Goal: Transaction & Acquisition: Purchase product/service

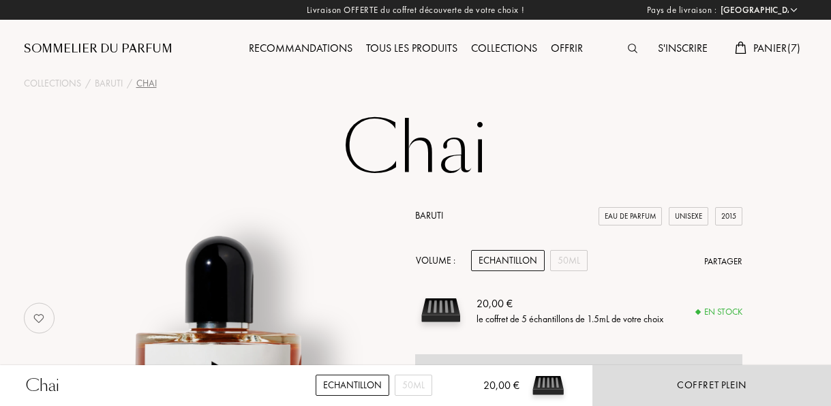
select select "FR"
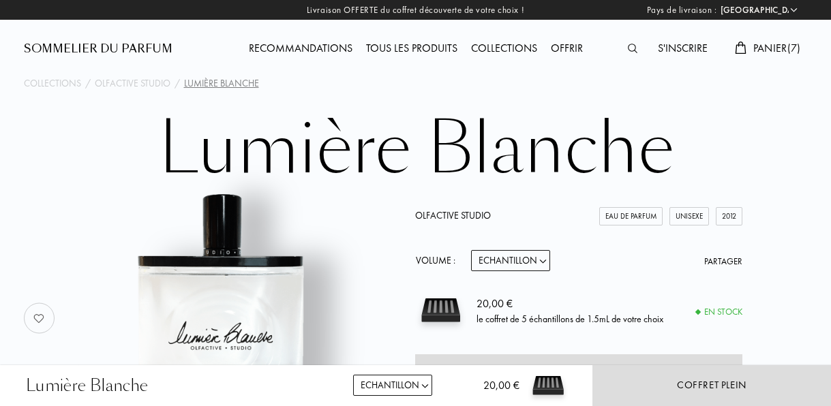
select select "FR"
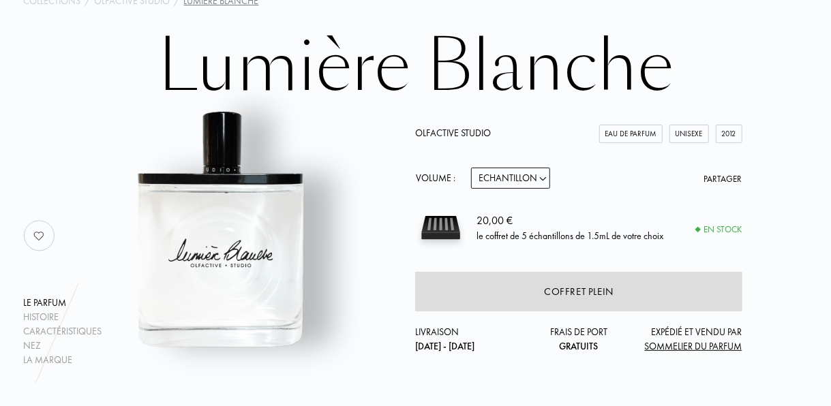
scroll to position [98, 0]
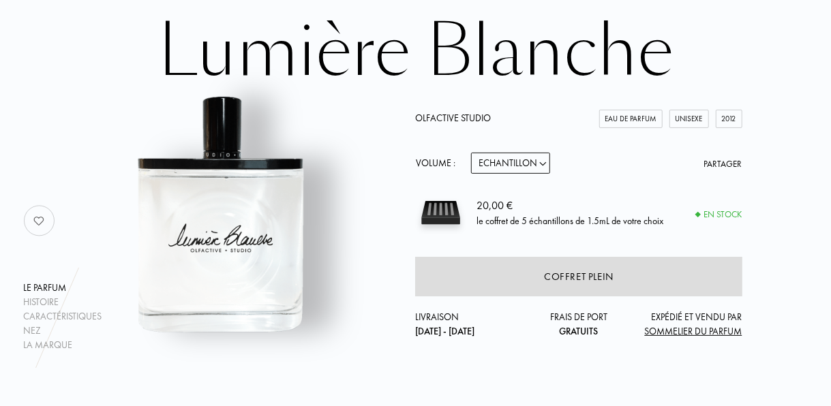
click at [528, 166] on select "Echantillon 15mL 50mL 100mL" at bounding box center [510, 163] width 79 height 21
select select "1"
click at [471, 153] on select "Echantillon 15mL 50mL 100mL" at bounding box center [510, 163] width 79 height 21
select select "1"
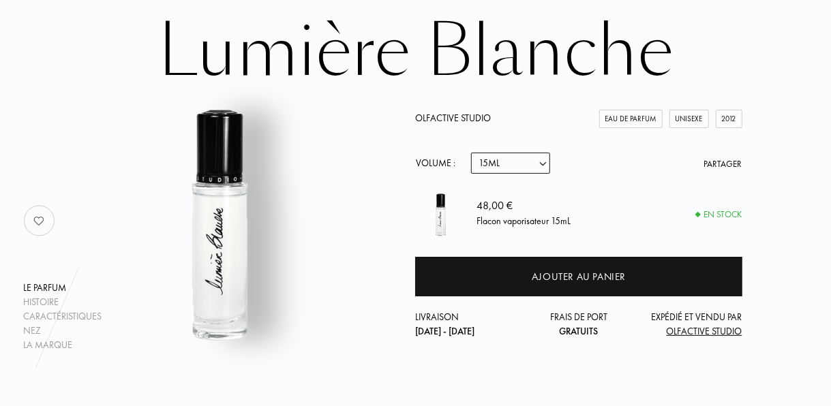
click at [534, 156] on select "Echantillon 15mL 50mL 100mL" at bounding box center [510, 163] width 79 height 21
select select "2"
click at [471, 153] on select "Echantillon 15mL 50mL 100mL" at bounding box center [510, 163] width 79 height 21
select select "2"
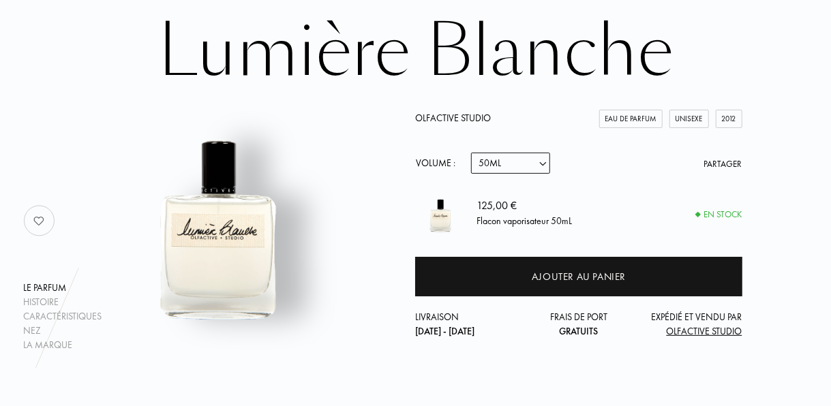
click at [535, 165] on select "Echantillon 15mL 50mL 100mL" at bounding box center [510, 163] width 79 height 21
select select "3"
click at [471, 153] on select "Echantillon 15mL 50mL 100mL" at bounding box center [510, 163] width 79 height 21
select select "3"
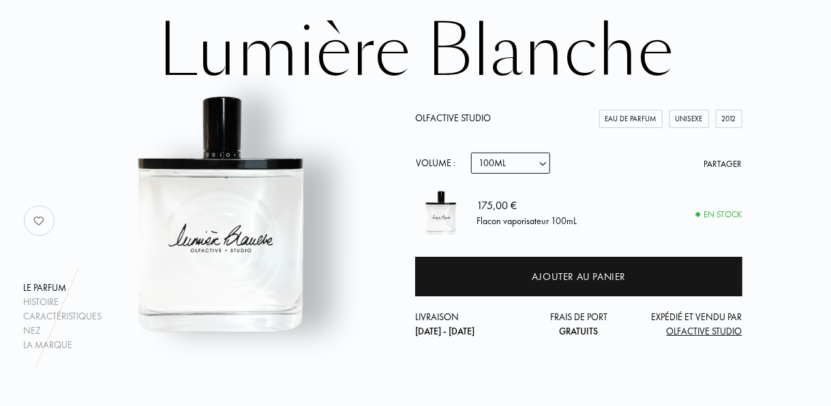
click at [527, 168] on select "Echantillon 15mL 50mL 100mL" at bounding box center [510, 163] width 79 height 21
select select "0"
click at [471, 153] on select "Echantillon 15mL 50mL 100mL" at bounding box center [510, 163] width 79 height 21
select select "0"
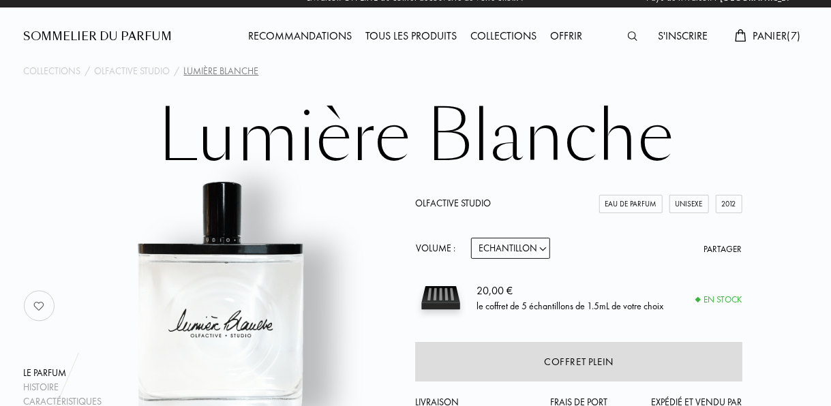
scroll to position [12, 0]
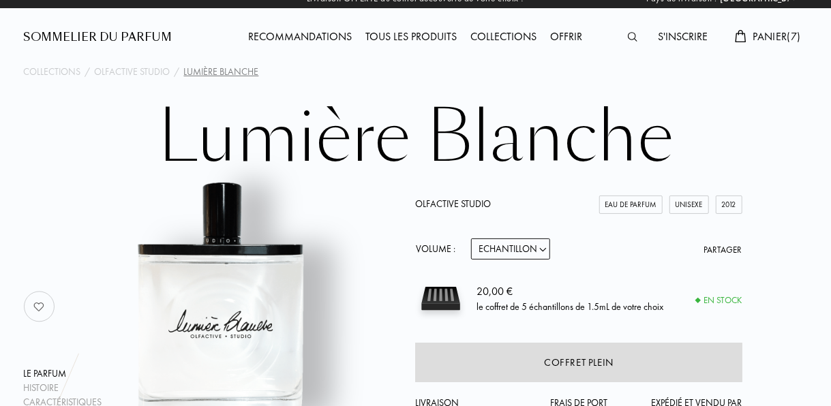
click at [765, 35] on span "Panier ( 7 )" at bounding box center [777, 36] width 48 height 14
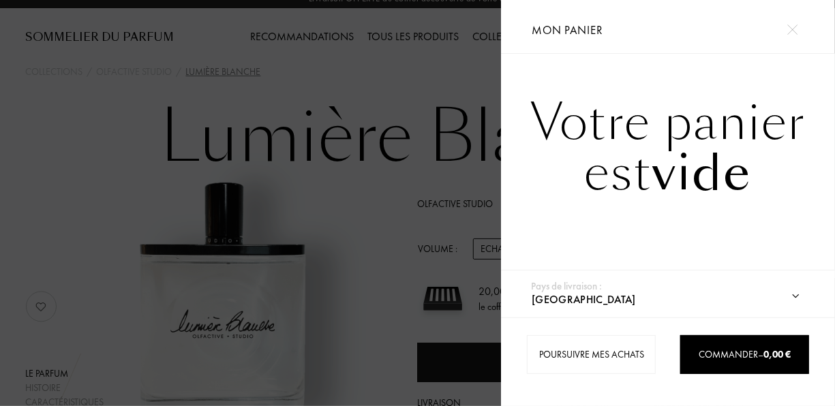
click at [675, 191] on span "vide" at bounding box center [702, 173] width 100 height 67
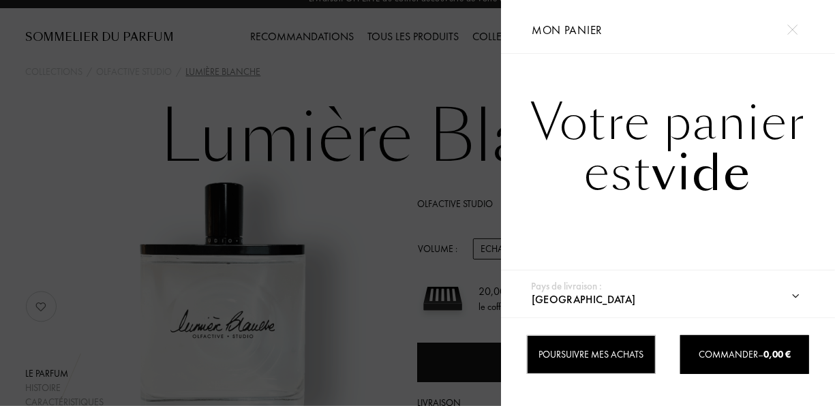
click at [573, 354] on div "Poursuivre mes achats" at bounding box center [591, 354] width 129 height 39
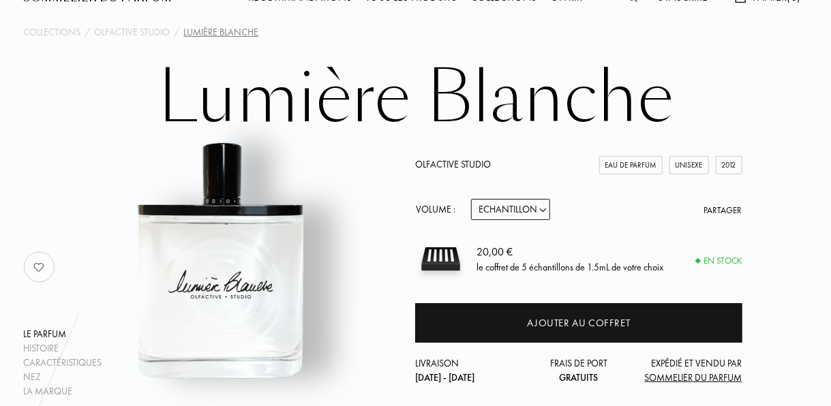
scroll to position [72, 0]
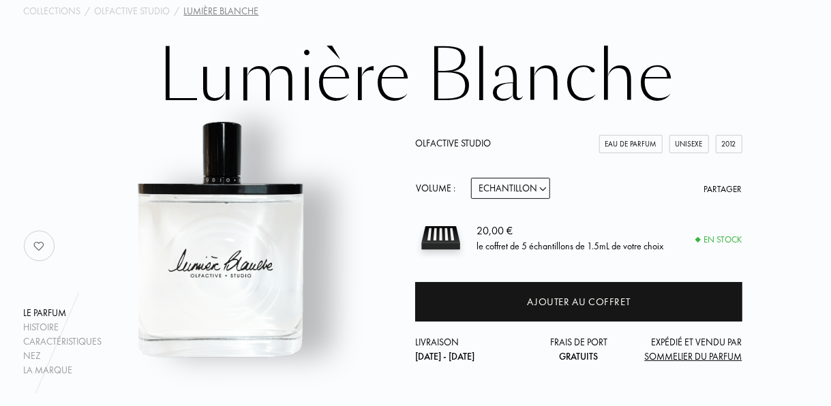
click at [133, 290] on img at bounding box center [219, 239] width 277 height 277
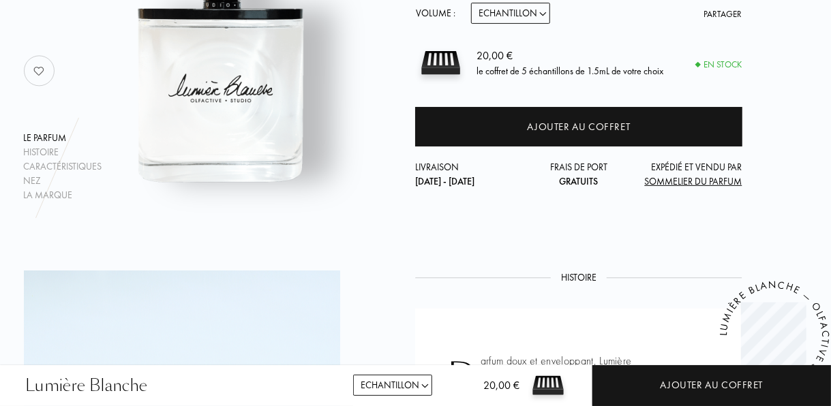
scroll to position [0, 0]
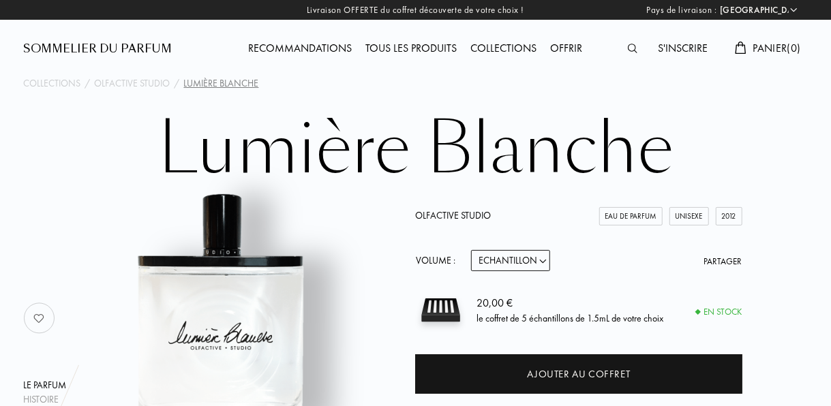
click at [631, 47] on img at bounding box center [633, 49] width 10 height 10
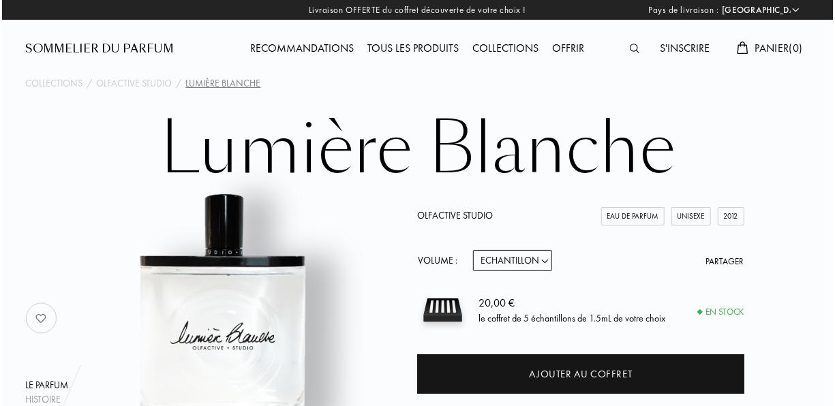
scroll to position [1, 0]
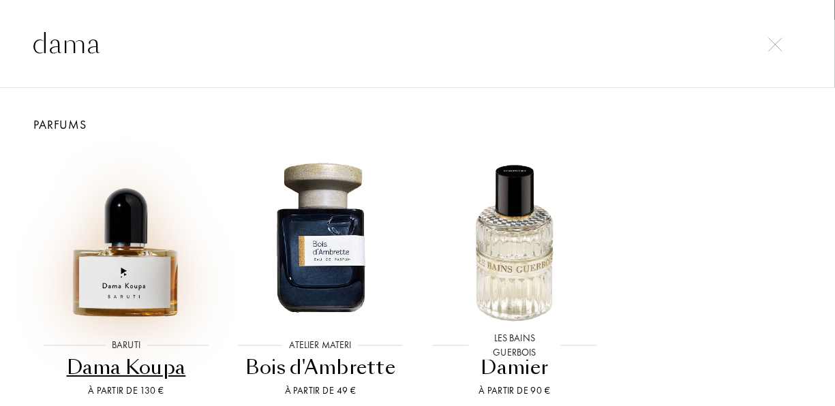
type input "dama"
click at [103, 274] on img at bounding box center [126, 236] width 175 height 175
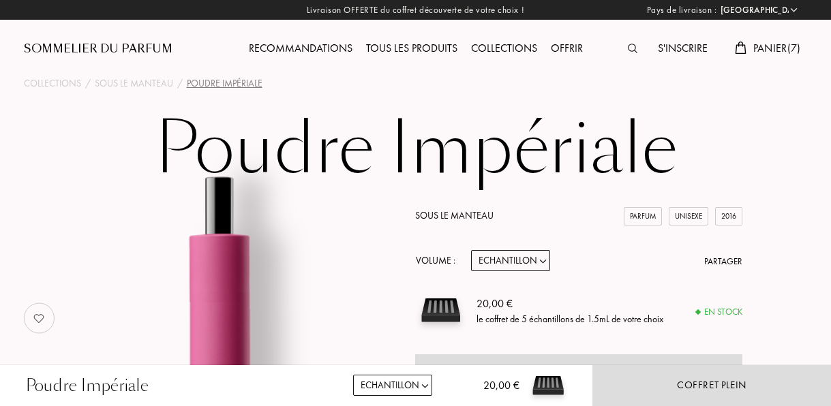
select select "FR"
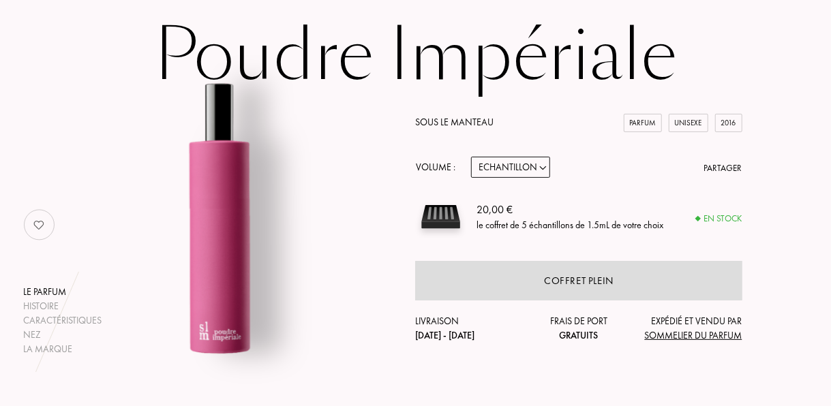
scroll to position [93, 0]
click at [520, 171] on select "Echantillon 14mL 50mL 100mL" at bounding box center [510, 168] width 79 height 21
select select "3"
click at [471, 158] on select "Echantillon 14mL 50mL 100mL" at bounding box center [510, 168] width 79 height 21
select select "3"
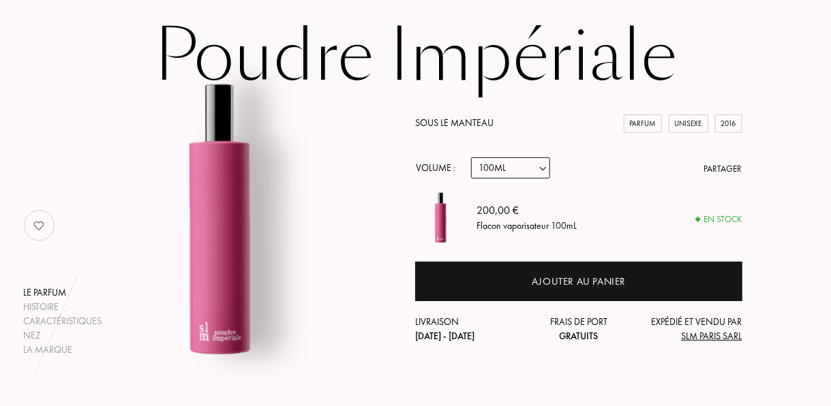
click at [534, 172] on select "Echantillon 14mL 50mL 100mL" at bounding box center [510, 168] width 79 height 21
select select "2"
click at [471, 158] on select "Echantillon 14mL 50mL 100mL" at bounding box center [510, 168] width 79 height 21
select select "2"
click at [543, 173] on select "Echantillon 14mL 50mL 100mL" at bounding box center [510, 168] width 79 height 21
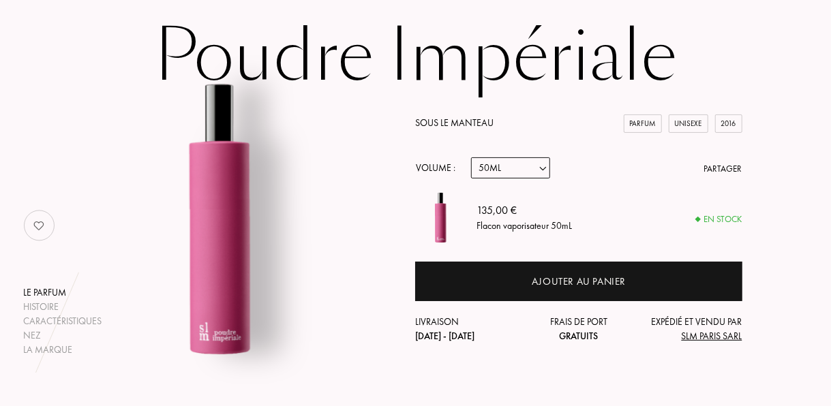
select select "1"
click at [471, 158] on select "Echantillon 14mL 50mL 100mL" at bounding box center [510, 168] width 79 height 21
select select "1"
click at [547, 170] on select "Echantillon 14mL 50mL 100mL" at bounding box center [510, 168] width 79 height 21
select select "0"
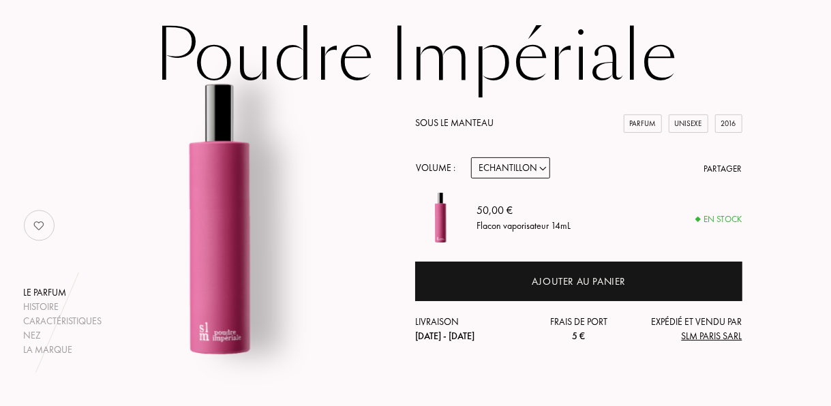
click at [471, 158] on select "Echantillon 14mL 50mL 100mL" at bounding box center [510, 168] width 79 height 21
select select "0"
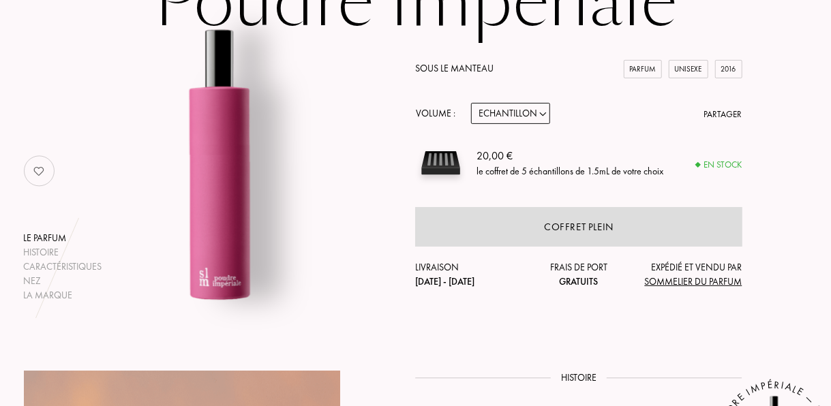
scroll to position [161, 0]
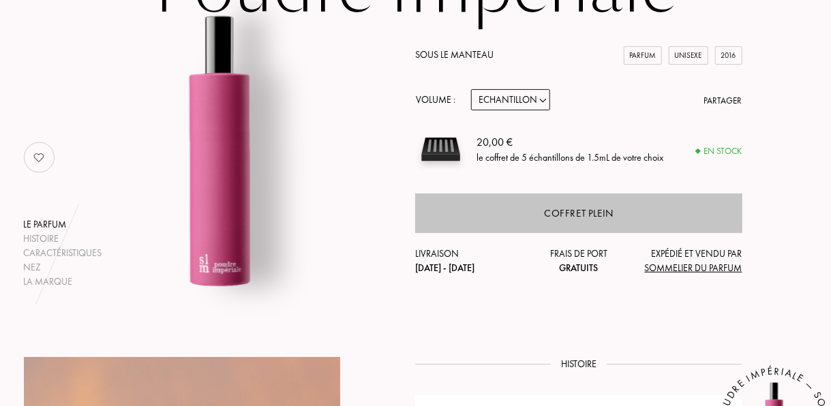
click at [616, 229] on div "Coffret plein" at bounding box center [578, 214] width 327 height 40
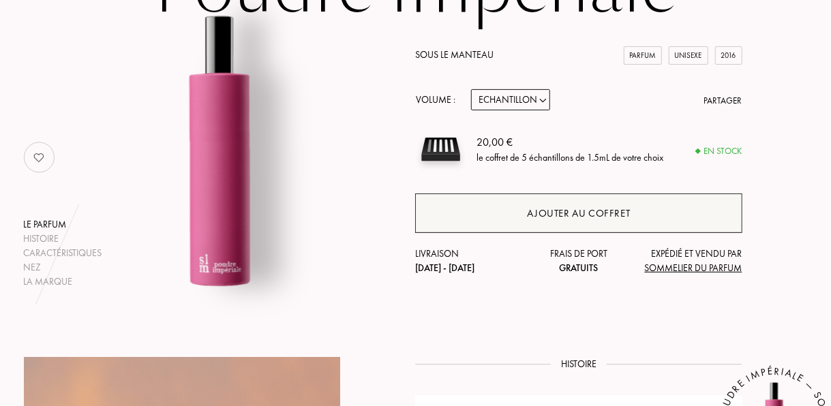
click at [606, 210] on div "Ajouter au coffret" at bounding box center [579, 214] width 103 height 16
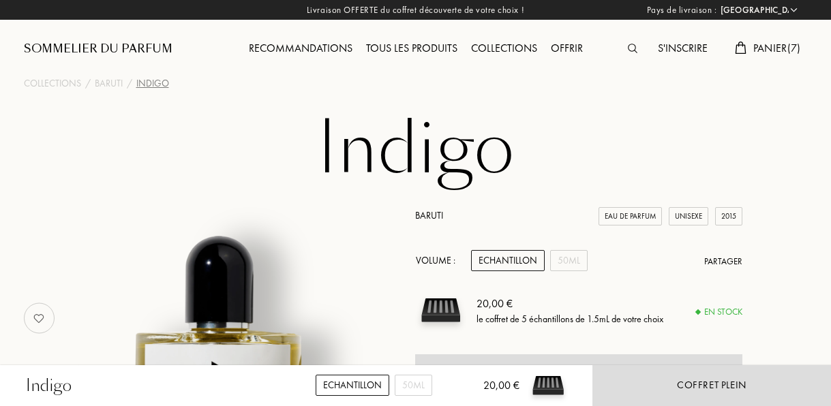
select select "FR"
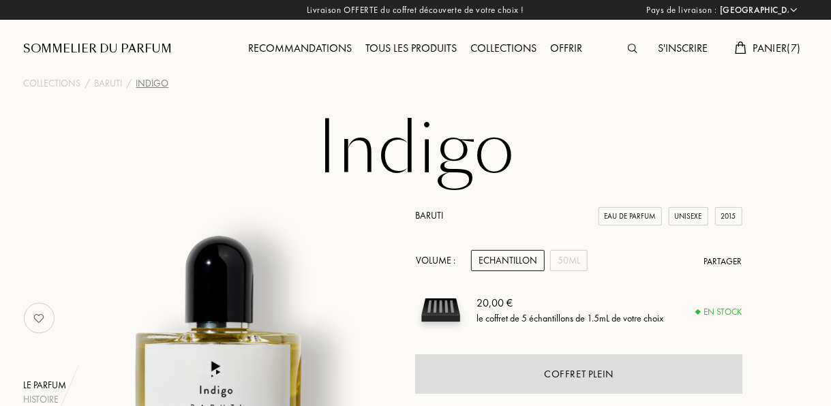
click at [747, 53] on div "Panier ( 7 )" at bounding box center [767, 49] width 79 height 18
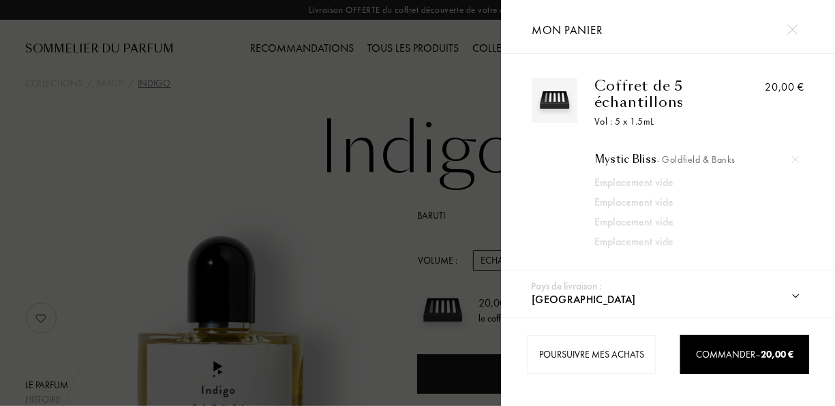
click at [796, 31] on img at bounding box center [793, 30] width 10 height 10
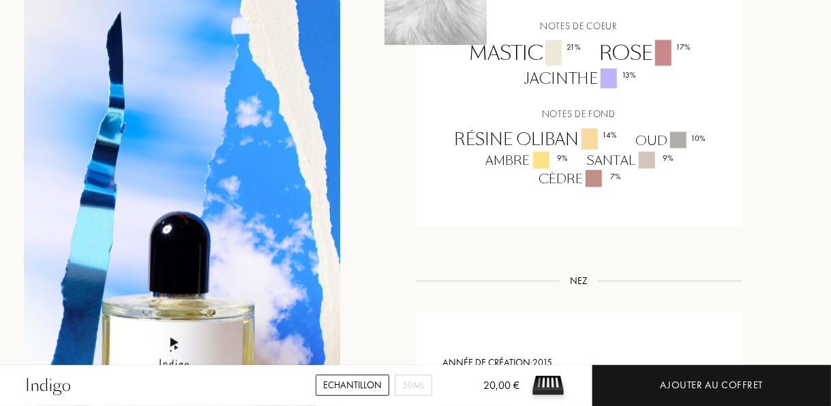
scroll to position [1184, 0]
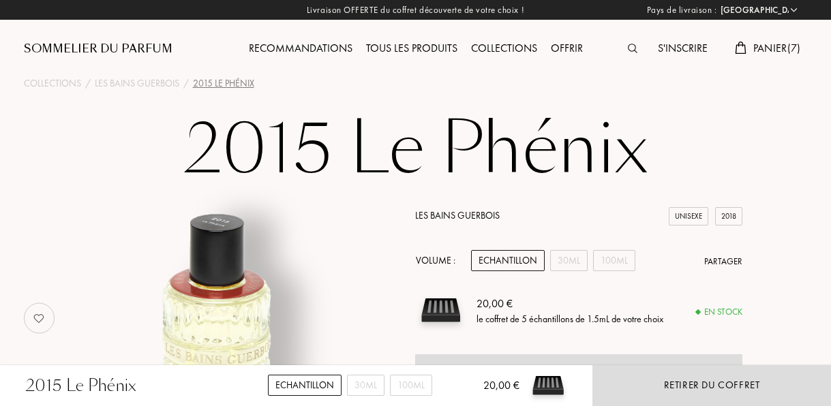
select select "FR"
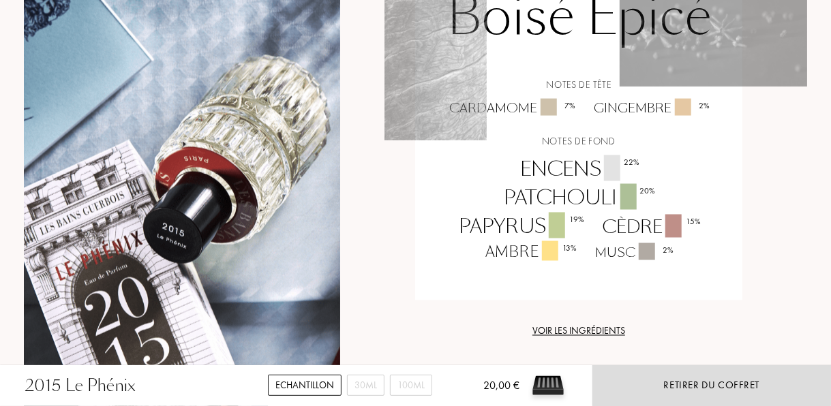
scroll to position [980, 0]
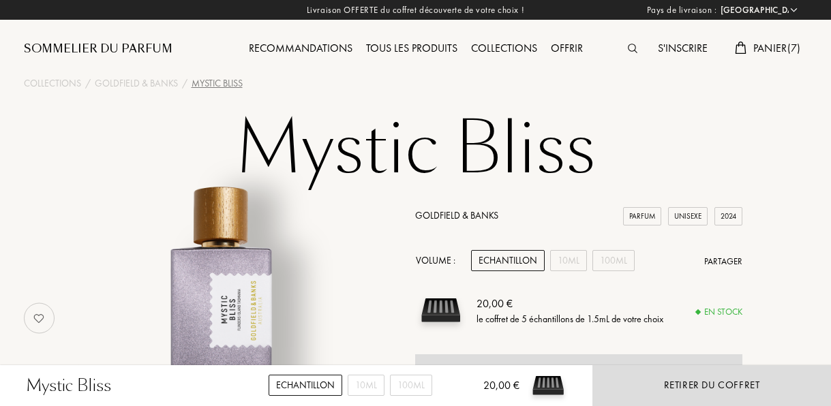
select select "FR"
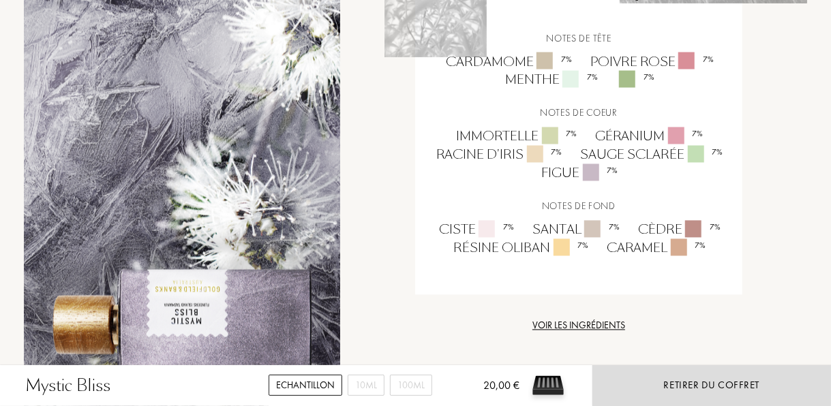
scroll to position [1178, 0]
click at [624, 88] on div at bounding box center [627, 80] width 16 height 16
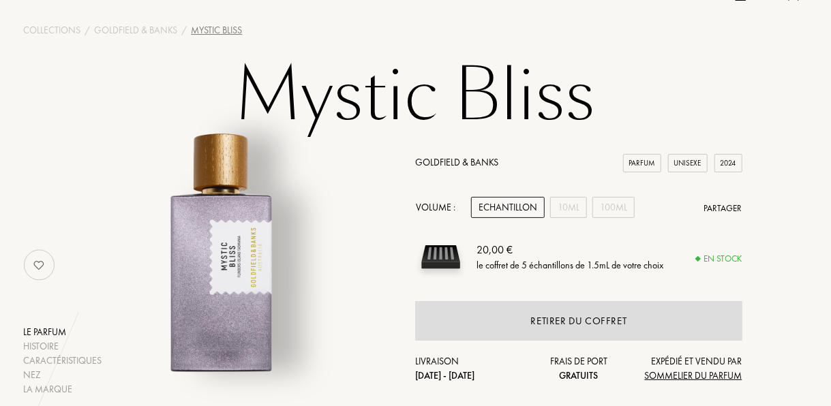
scroll to position [53, 0]
click at [570, 210] on div "10mL" at bounding box center [568, 208] width 37 height 21
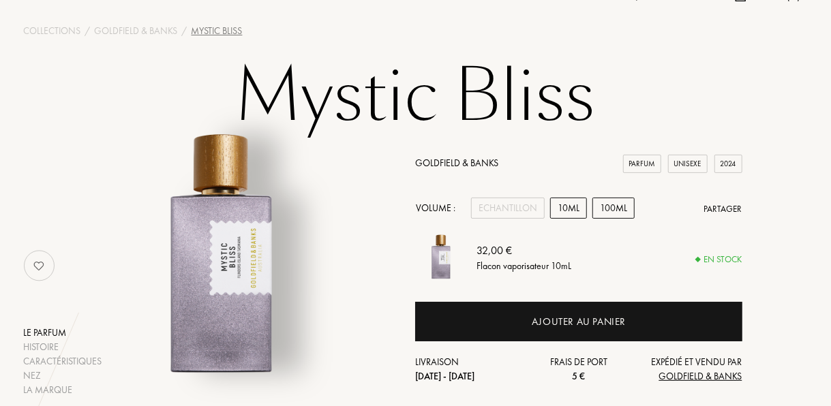
click at [600, 209] on div "100mL" at bounding box center [614, 208] width 42 height 21
click at [557, 209] on div "10mL" at bounding box center [568, 208] width 37 height 21
click at [526, 209] on div "Echantillon" at bounding box center [508, 208] width 74 height 21
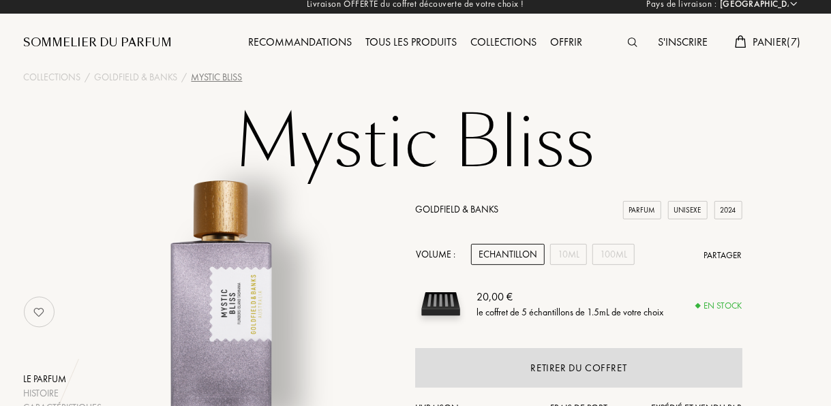
scroll to position [0, 0]
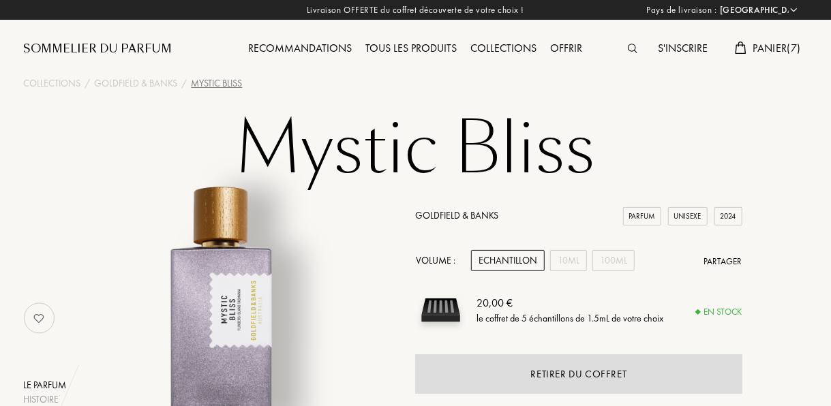
click at [780, 45] on span "Panier ( 7 )" at bounding box center [777, 48] width 48 height 14
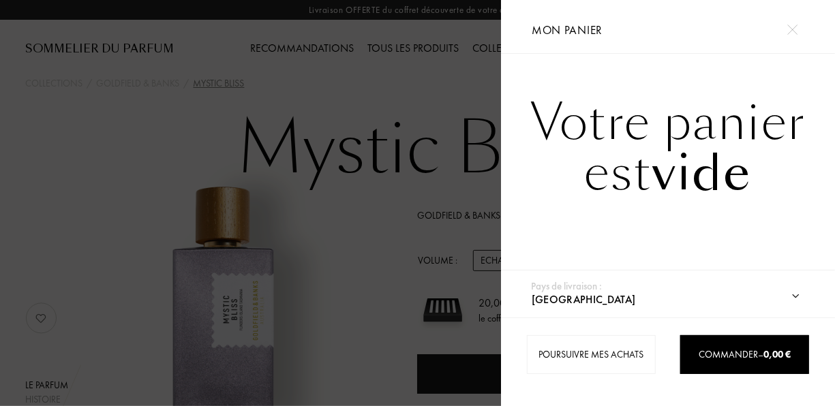
click at [793, 27] on img at bounding box center [793, 30] width 10 height 10
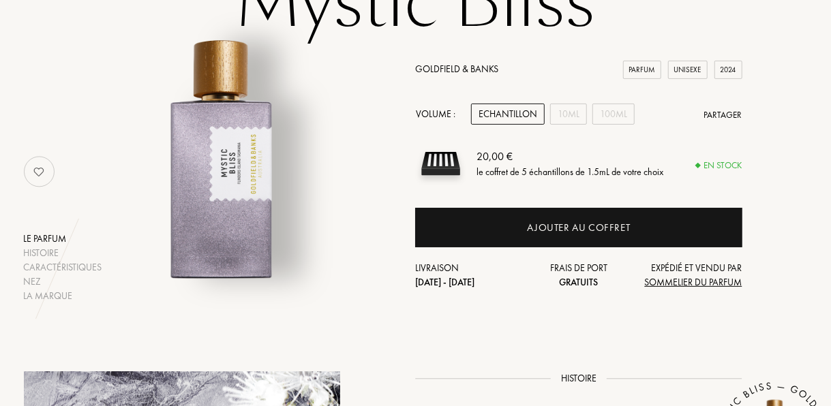
scroll to position [147, 0]
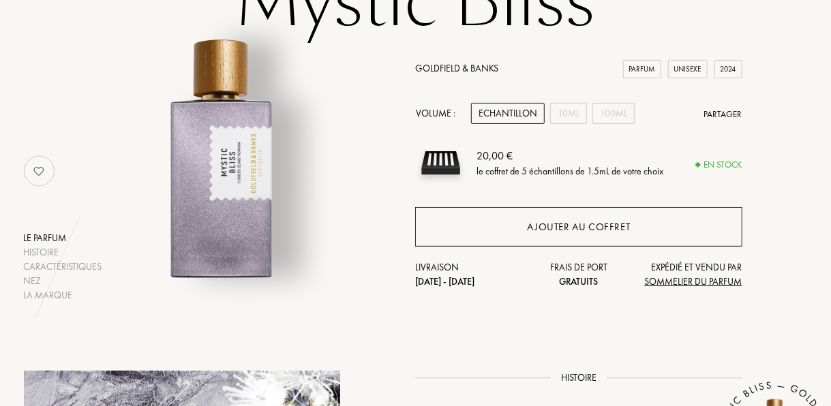
click at [577, 235] on div "Ajouter au coffret" at bounding box center [579, 228] width 103 height 16
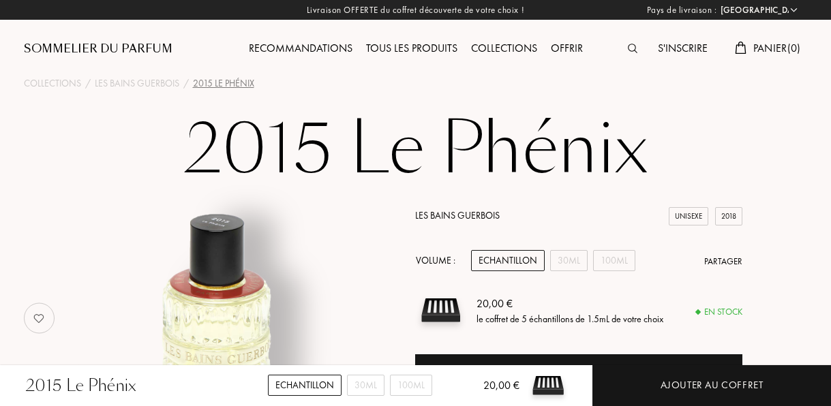
select select "FR"
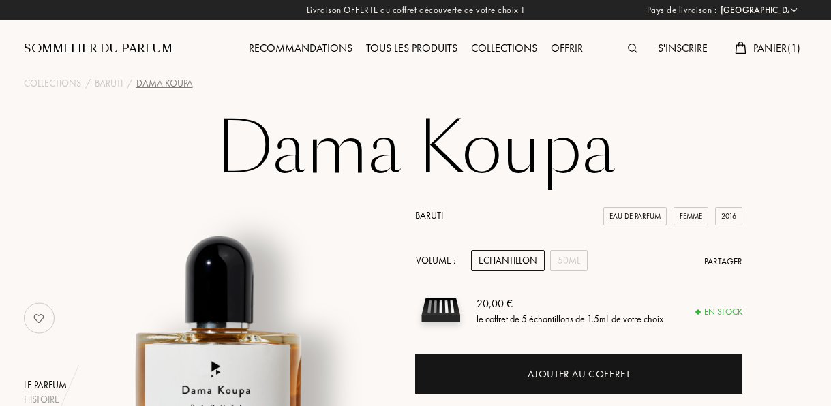
select select "FR"
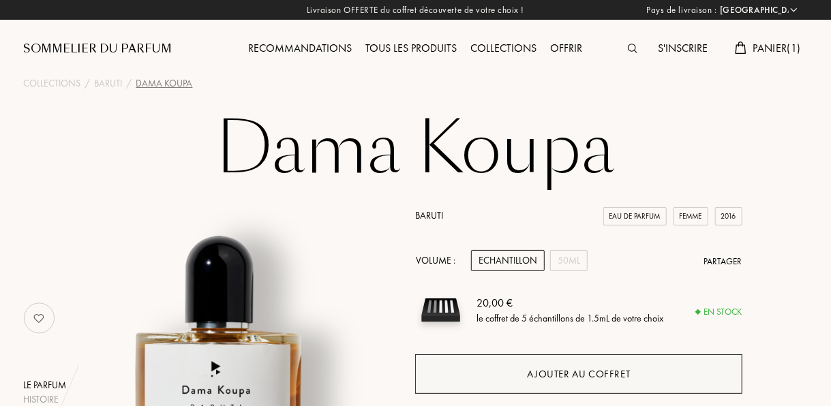
click at [503, 372] on div "Ajouter au coffret" at bounding box center [578, 375] width 327 height 40
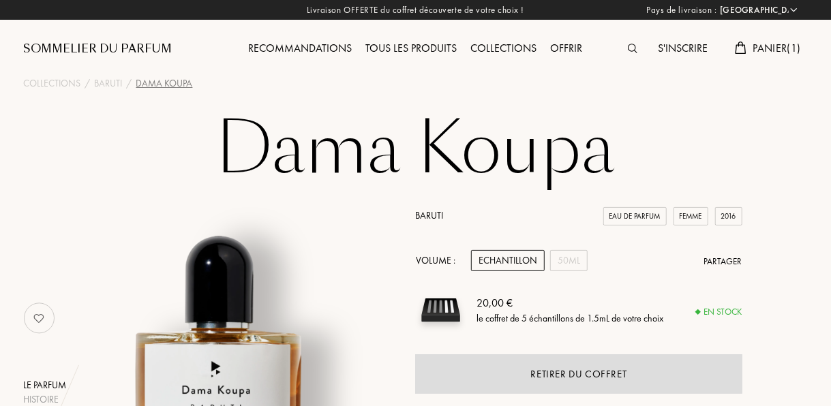
click at [631, 47] on img at bounding box center [633, 49] width 10 height 10
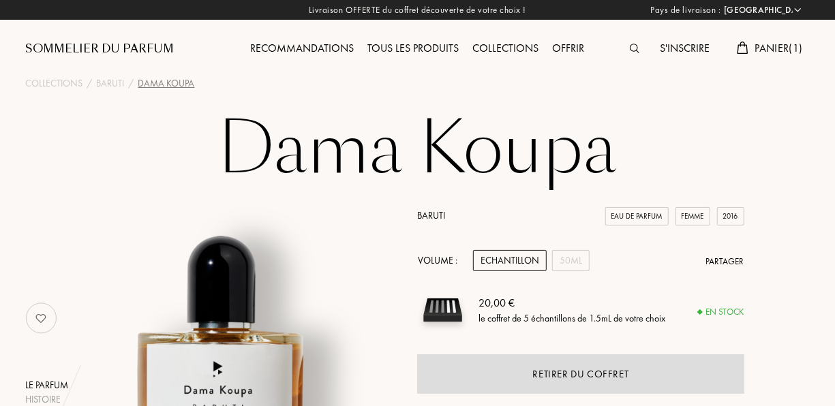
scroll to position [1, 0]
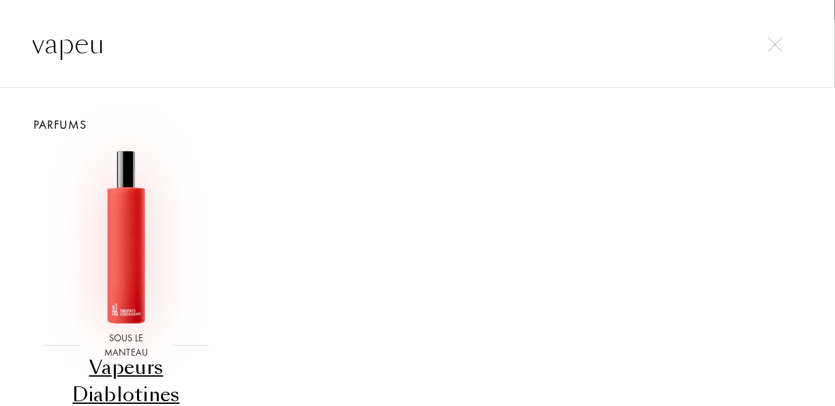
type input "vapeu"
click at [127, 248] on img at bounding box center [126, 236] width 175 height 175
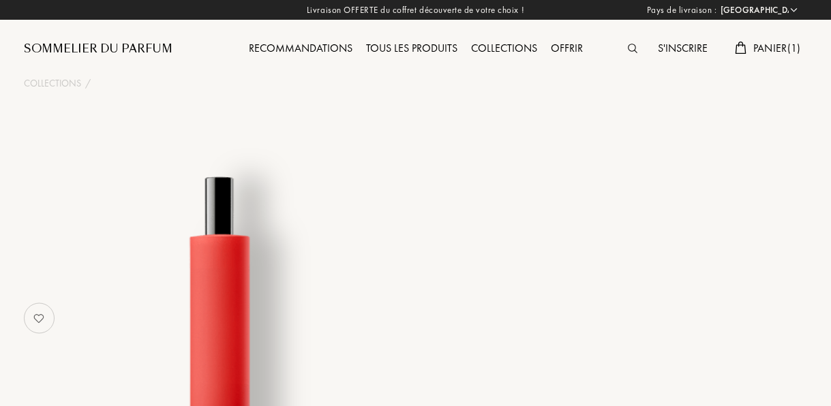
select select "FR"
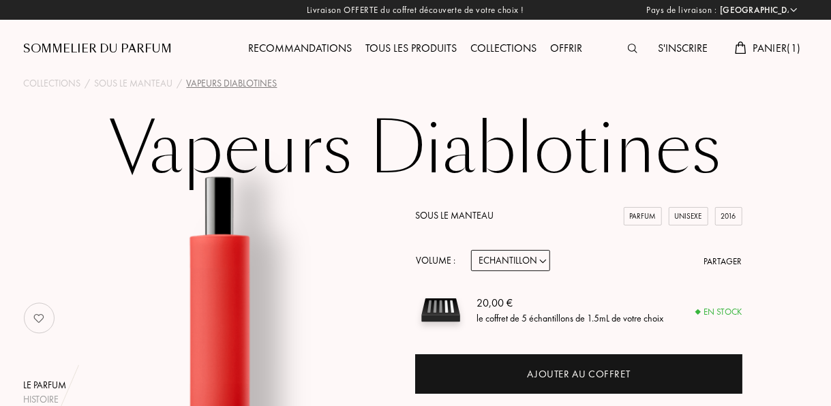
scroll to position [216, 0]
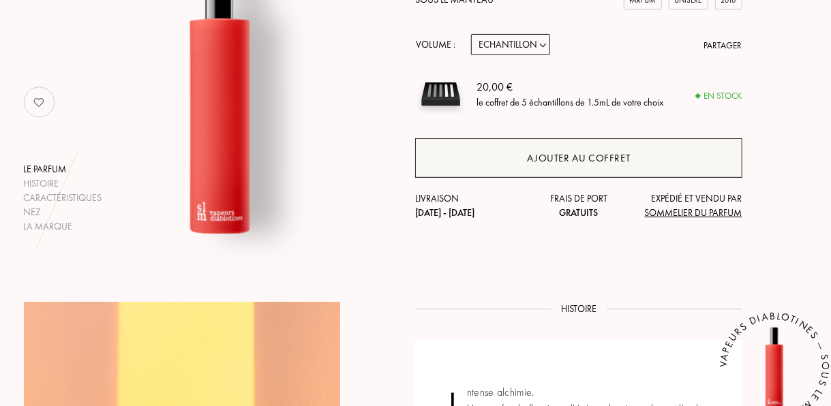
click at [498, 164] on div "Ajouter au coffret" at bounding box center [578, 158] width 327 height 40
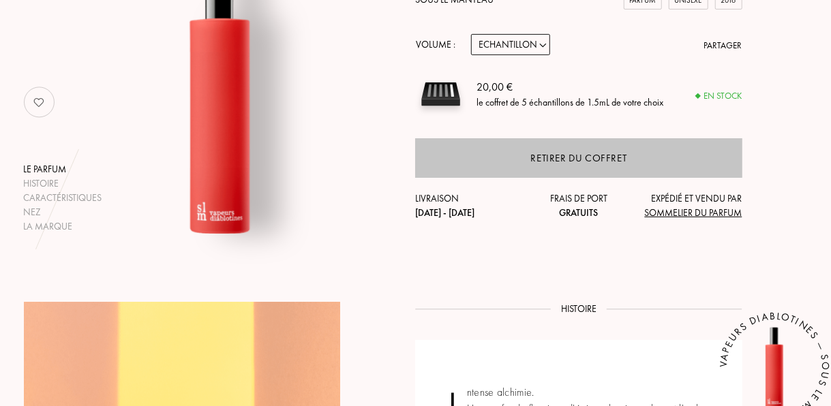
scroll to position [0, 0]
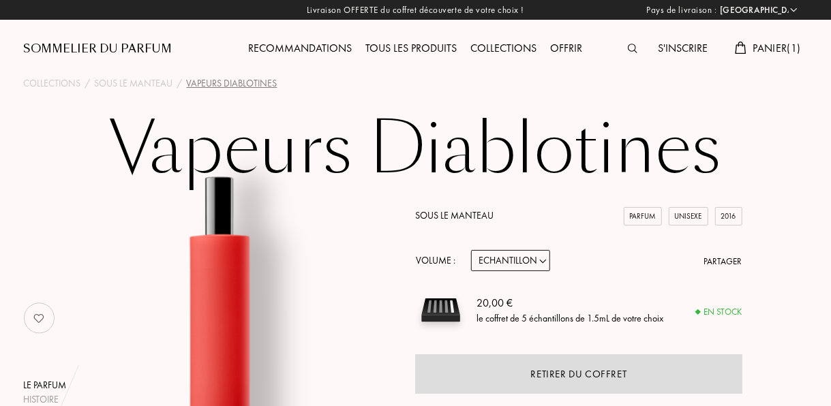
click at [636, 50] on div at bounding box center [636, 49] width 30 height 18
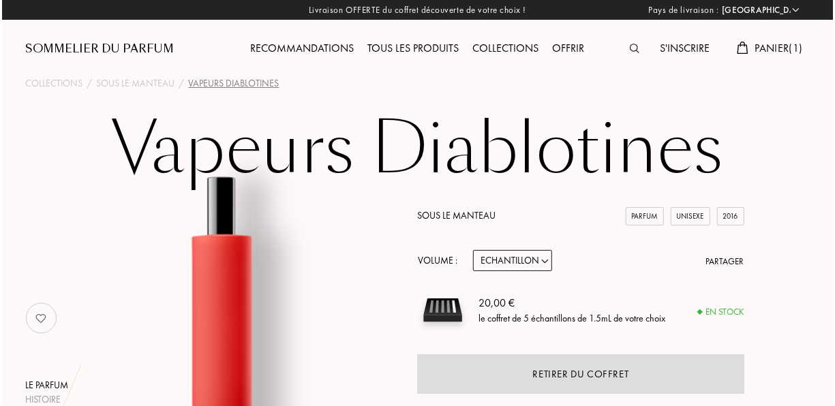
scroll to position [1, 0]
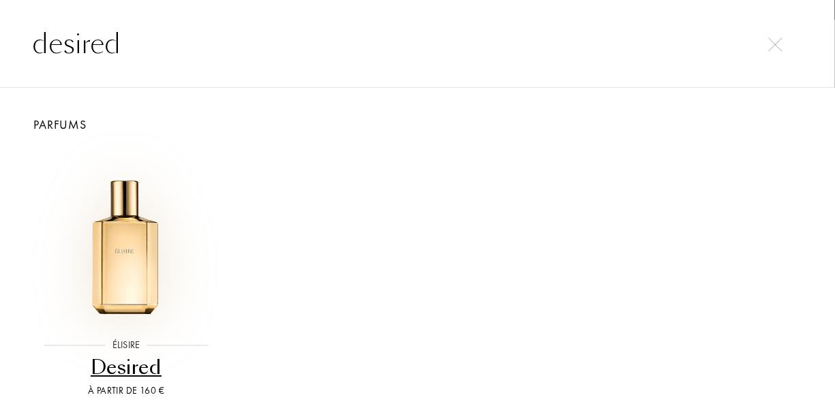
type input "desired"
click at [125, 265] on img at bounding box center [126, 236] width 175 height 175
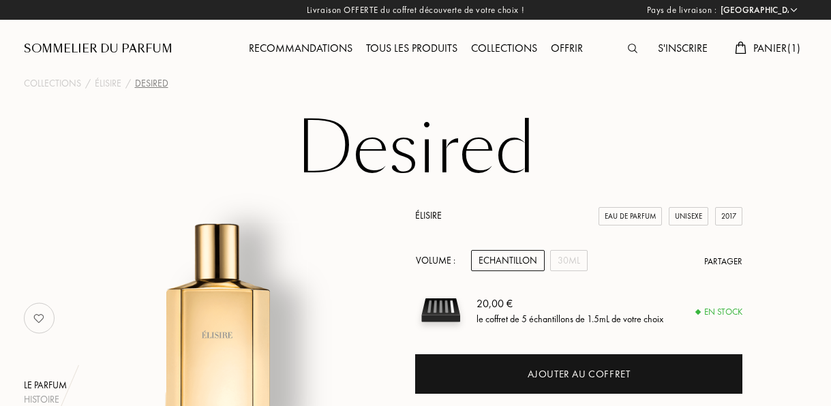
select select "FR"
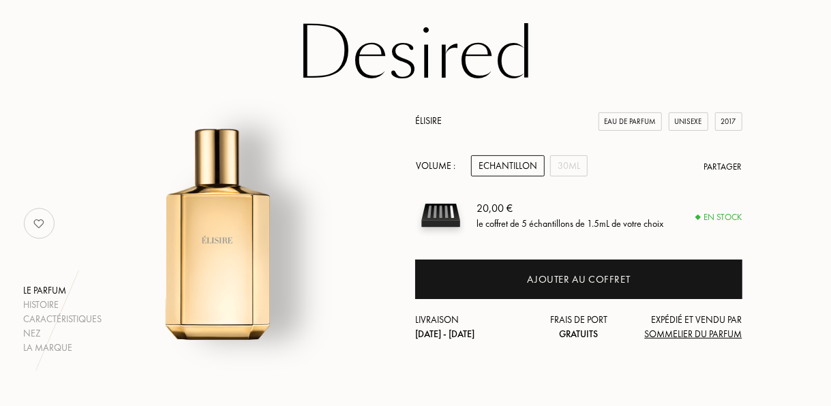
scroll to position [95, 0]
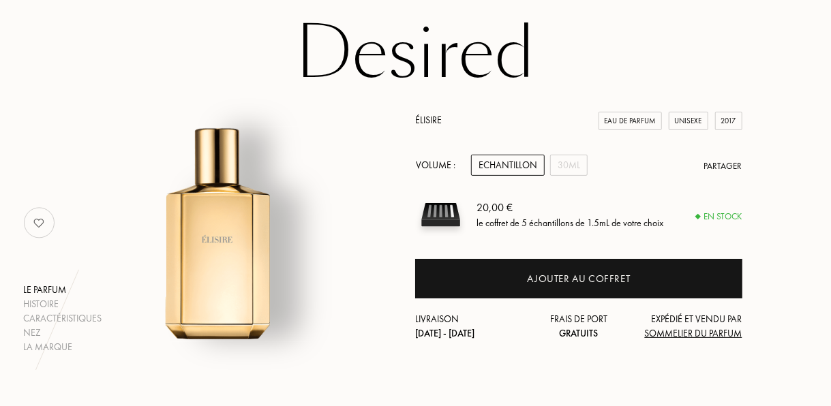
click at [530, 280] on div "Ajouter au coffret" at bounding box center [579, 279] width 103 height 16
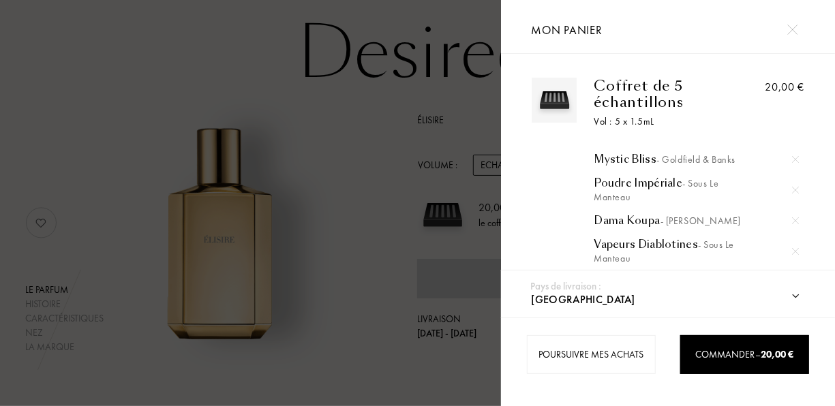
click at [804, 39] on div at bounding box center [793, 30] width 24 height 24
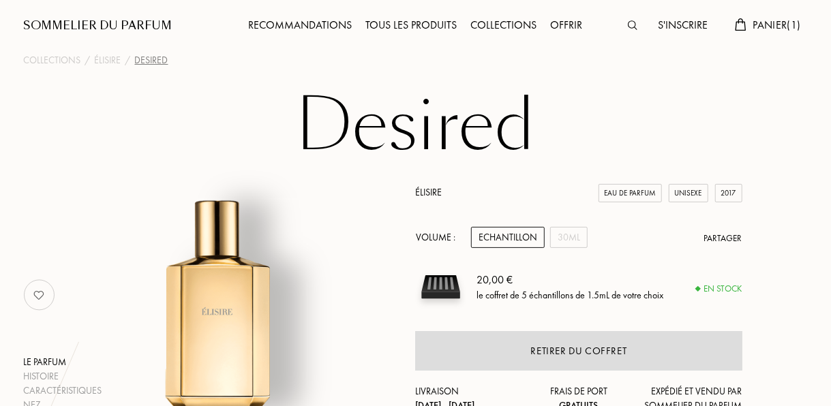
scroll to position [0, 0]
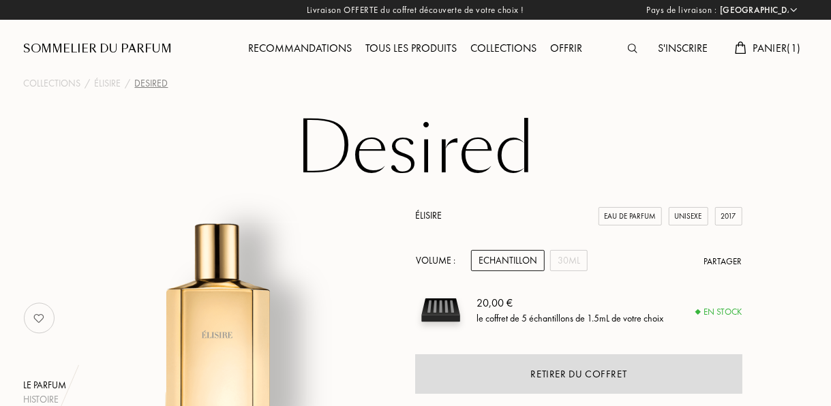
click at [324, 45] on div "Recommandations" at bounding box center [300, 49] width 117 height 18
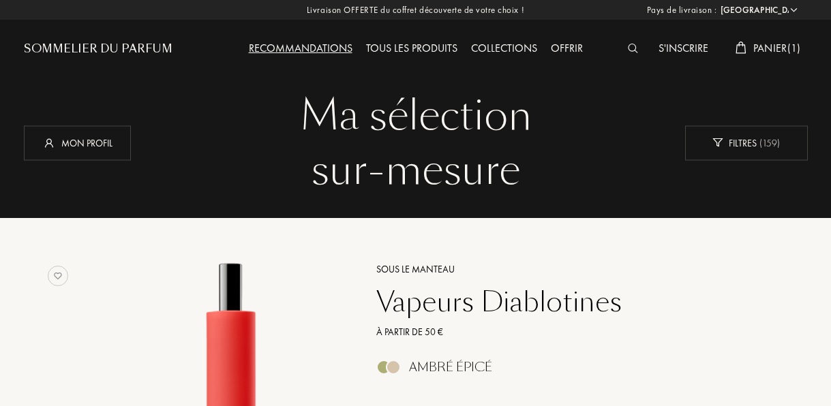
select select "FR"
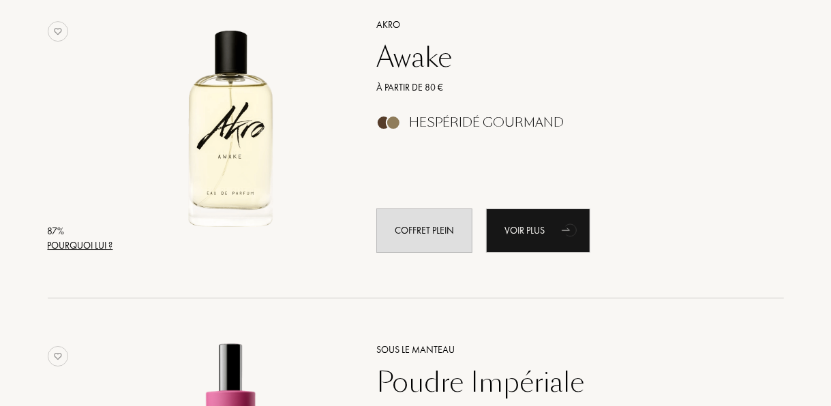
scroll to position [2199, 0]
click at [421, 61] on div "Awake" at bounding box center [565, 56] width 398 height 33
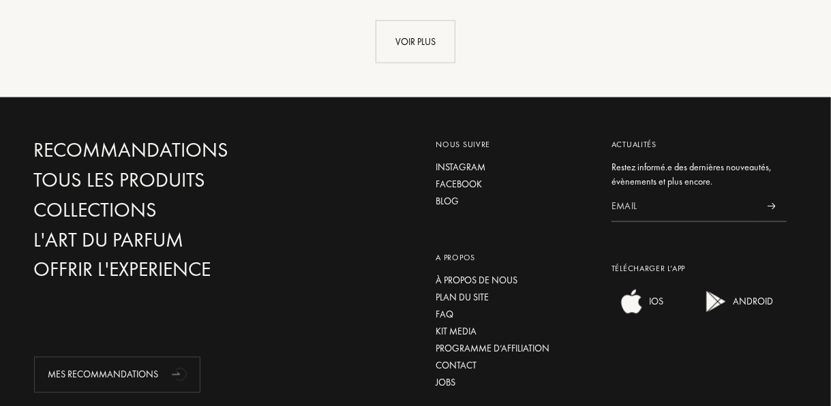
scroll to position [3484, 0]
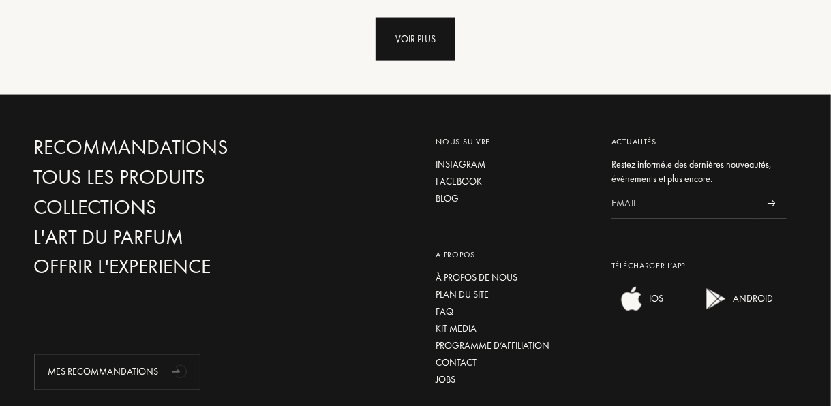
click at [426, 40] on div "Voir plus" at bounding box center [416, 39] width 80 height 43
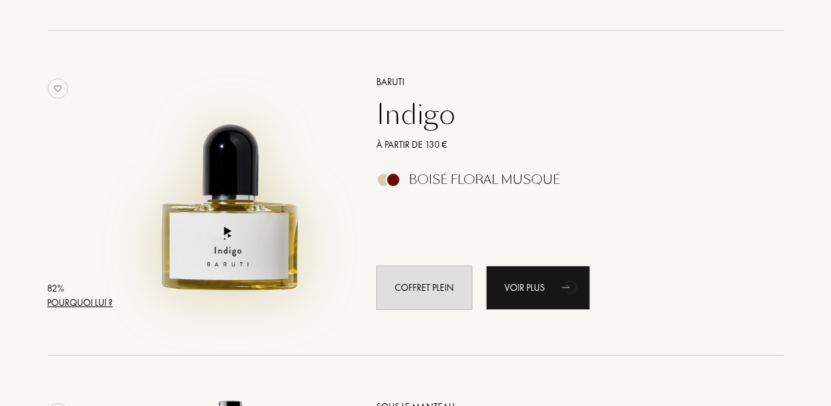
scroll to position [4747, 0]
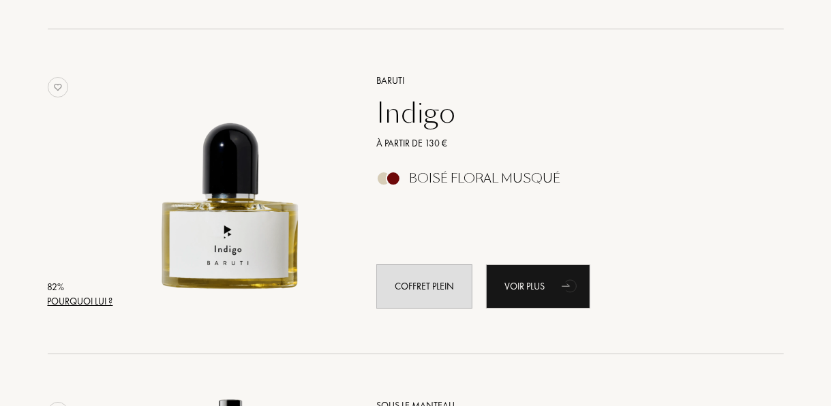
click at [421, 123] on div "Indigo" at bounding box center [565, 113] width 398 height 33
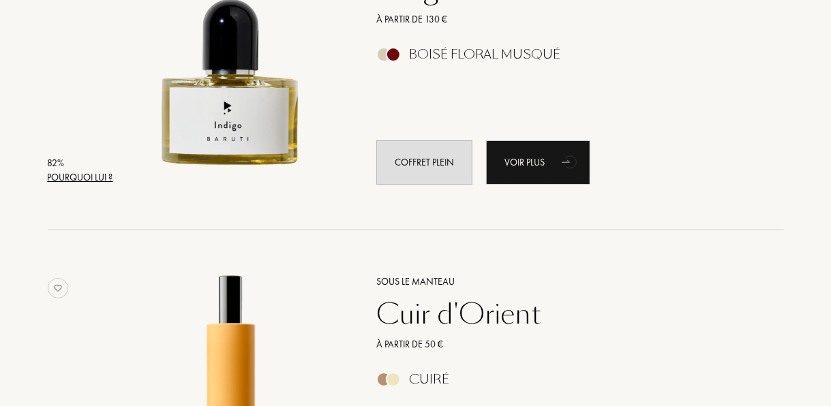
scroll to position [5055, 0]
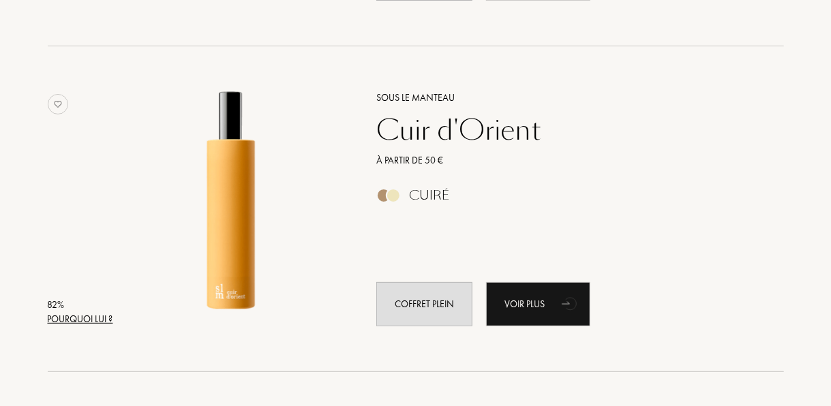
click at [388, 138] on div "Cuir d'Orient" at bounding box center [565, 130] width 398 height 33
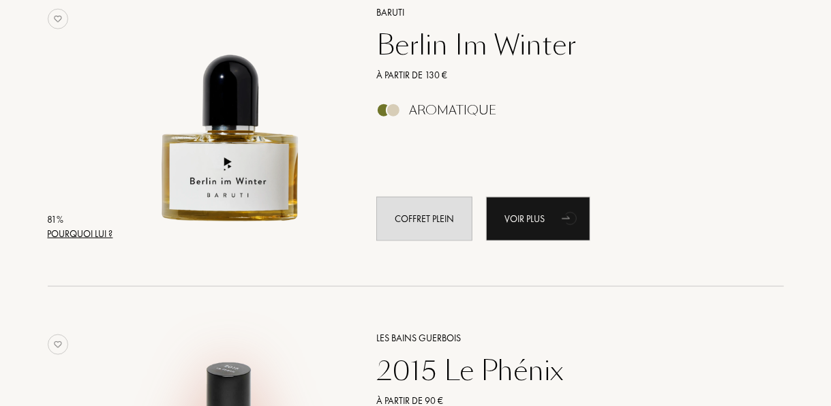
scroll to position [5790, 0]
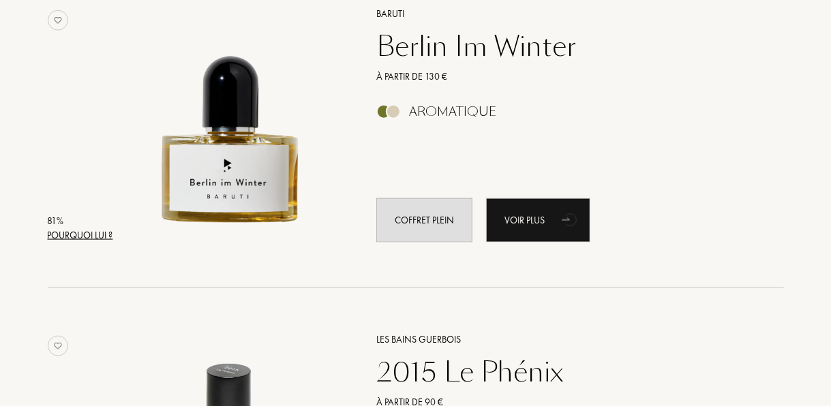
click at [449, 40] on div "Berlin Im Winter" at bounding box center [565, 46] width 398 height 33
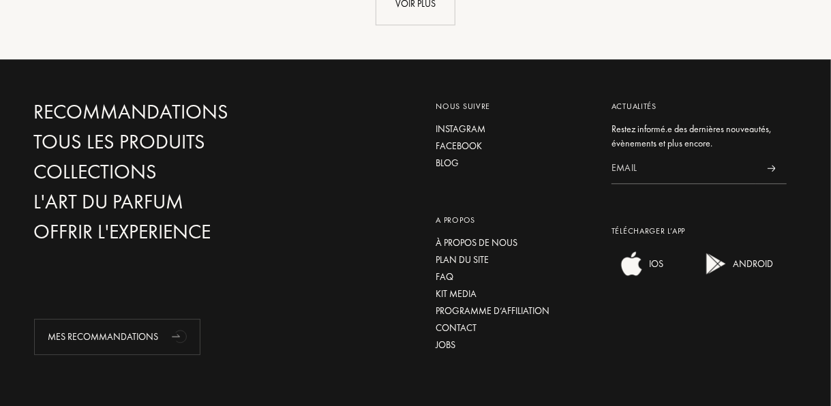
scroll to position [6777, 0]
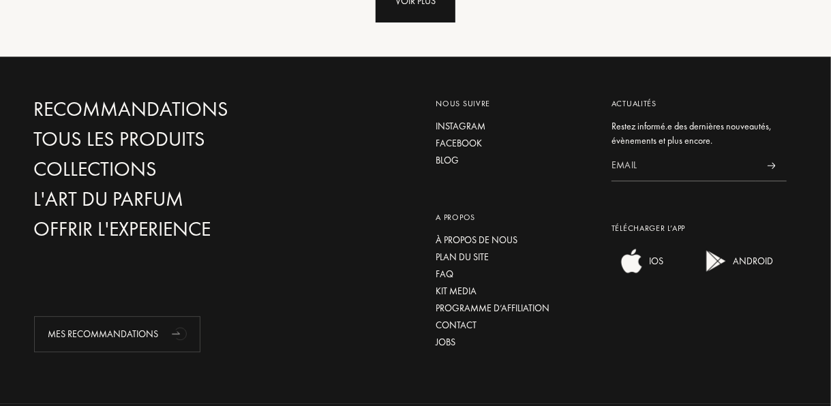
click at [396, 4] on div "Voir plus" at bounding box center [416, 1] width 80 height 43
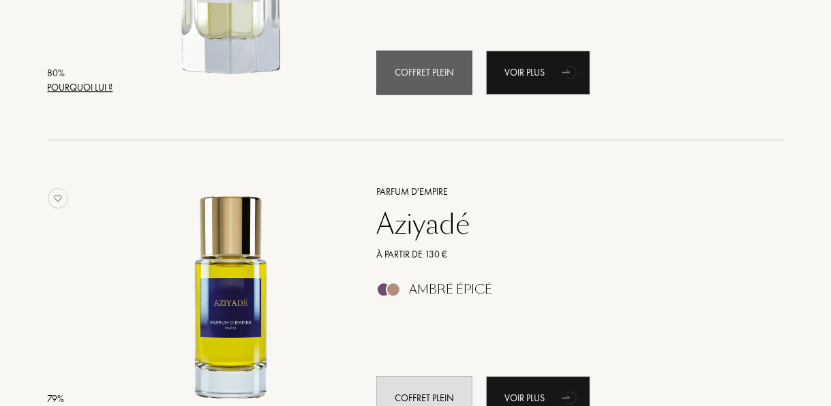
scroll to position [6914, 0]
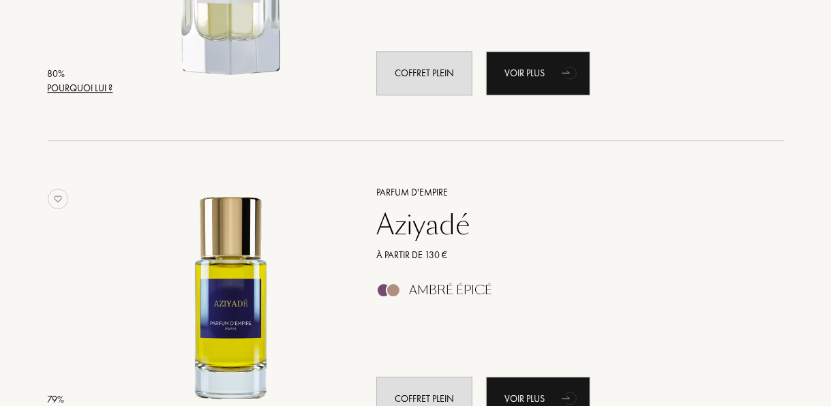
click at [400, 238] on div "Aziyadé" at bounding box center [565, 225] width 398 height 33
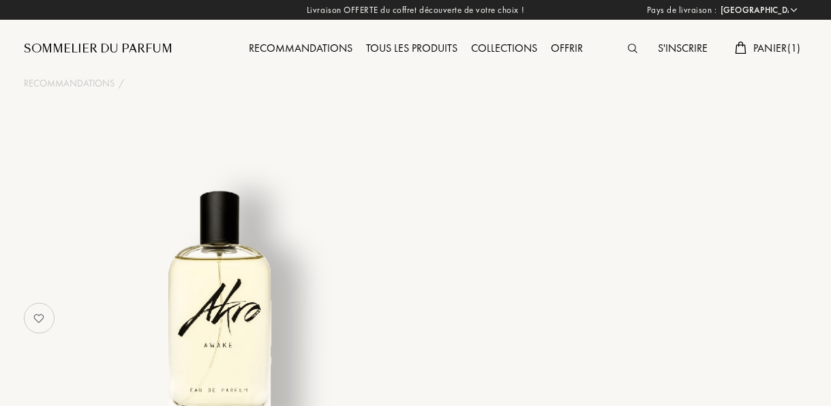
select select "FR"
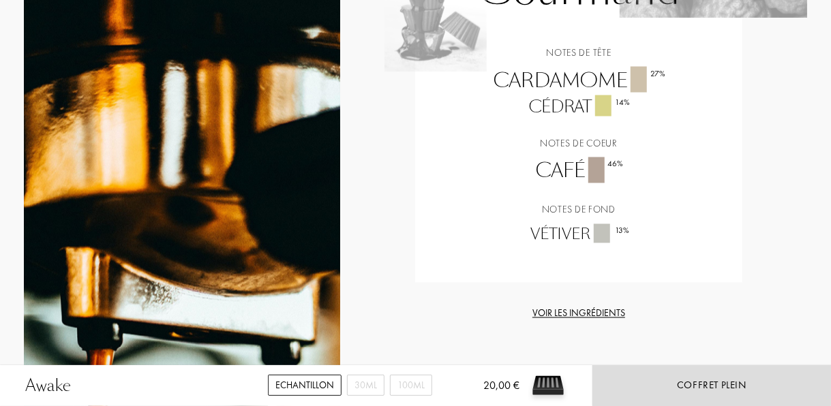
scroll to position [1096, 0]
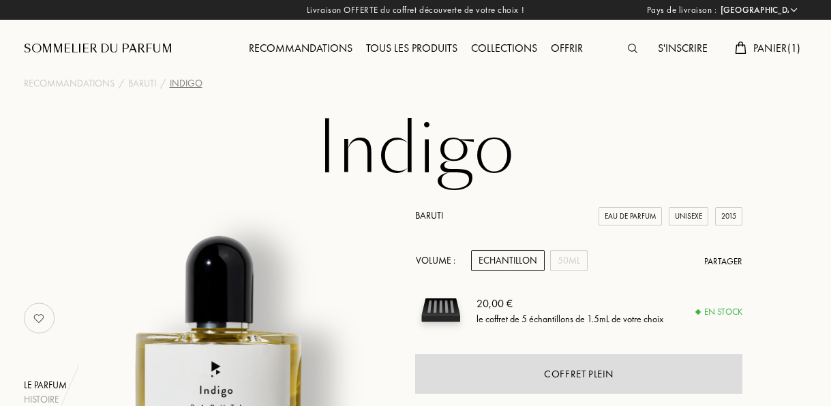
select select "FR"
click at [772, 49] on span "Panier ( 1 )" at bounding box center [777, 48] width 48 height 14
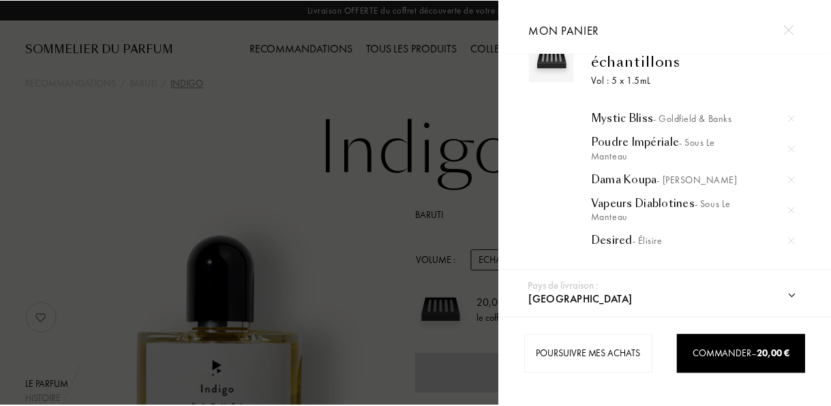
scroll to position [42, 0]
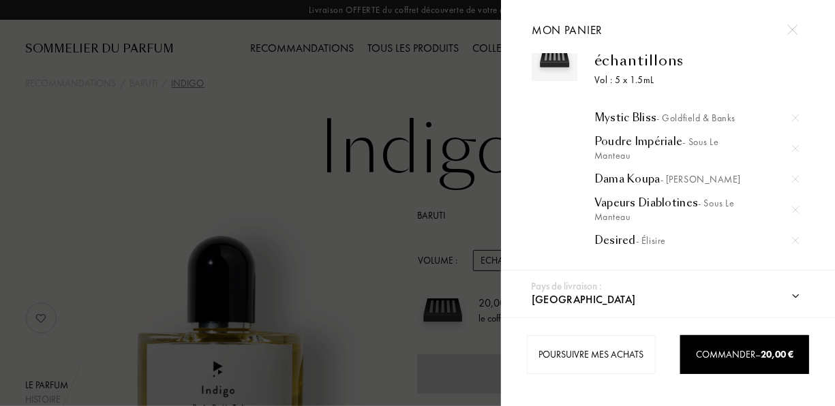
click at [643, 180] on div "Dama Koupa - Baruti" at bounding box center [697, 180] width 205 height 14
click at [462, 277] on div at bounding box center [250, 203] width 501 height 406
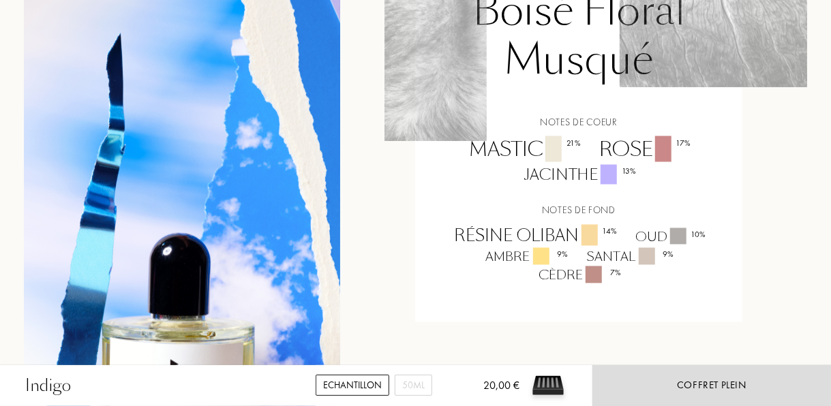
scroll to position [1095, 0]
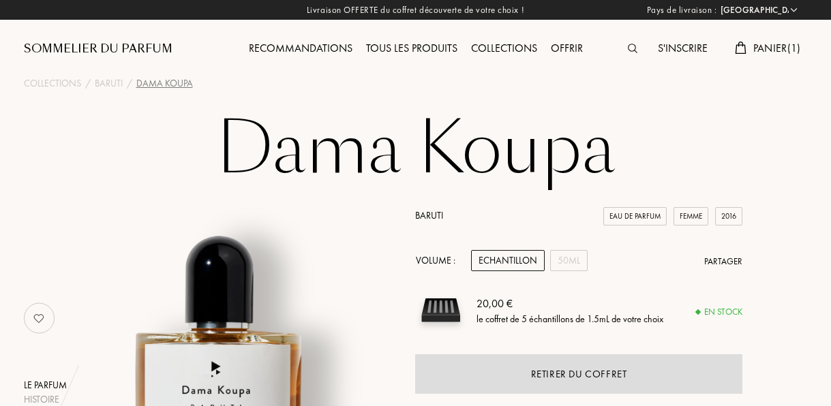
select select "FR"
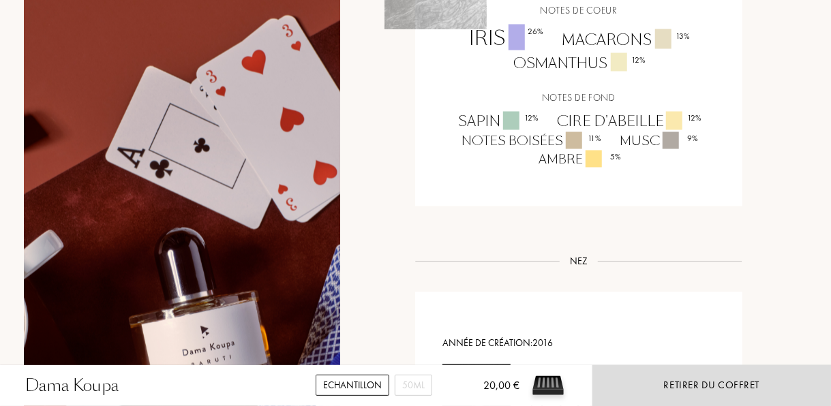
scroll to position [1119, 0]
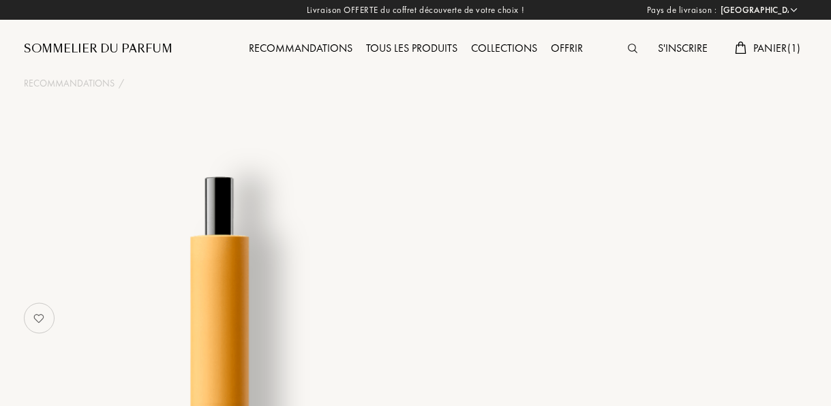
select select "FR"
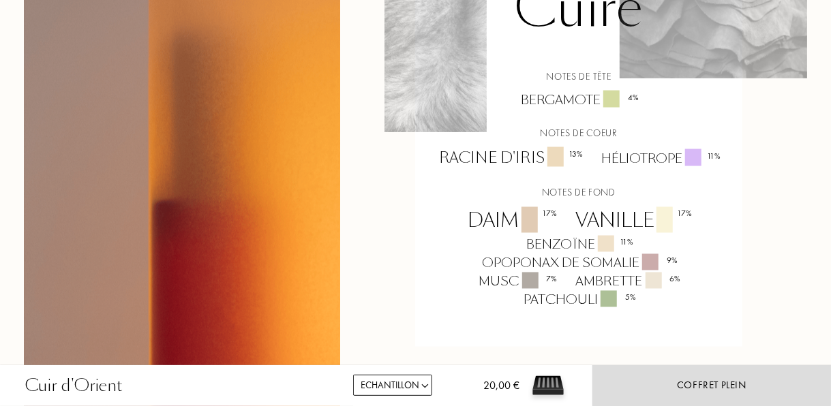
scroll to position [1071, 0]
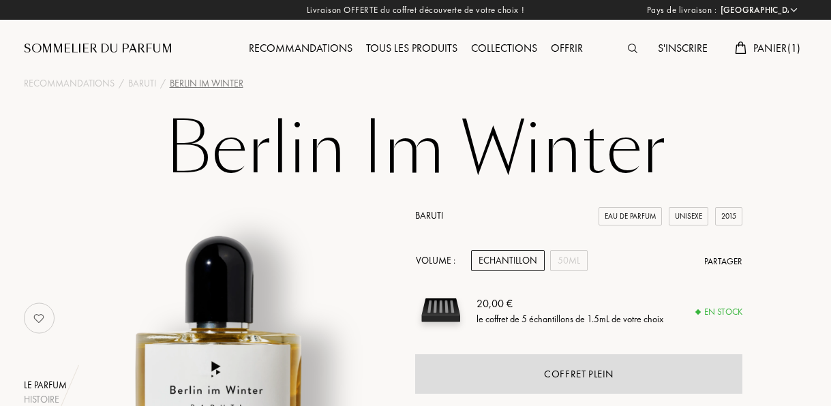
select select "FR"
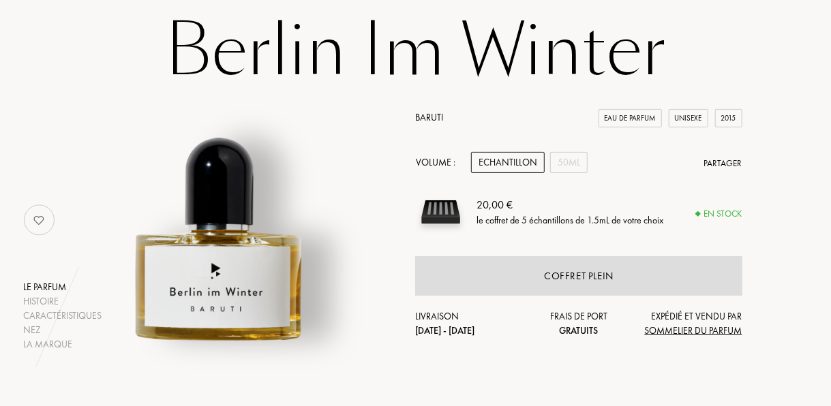
scroll to position [57, 0]
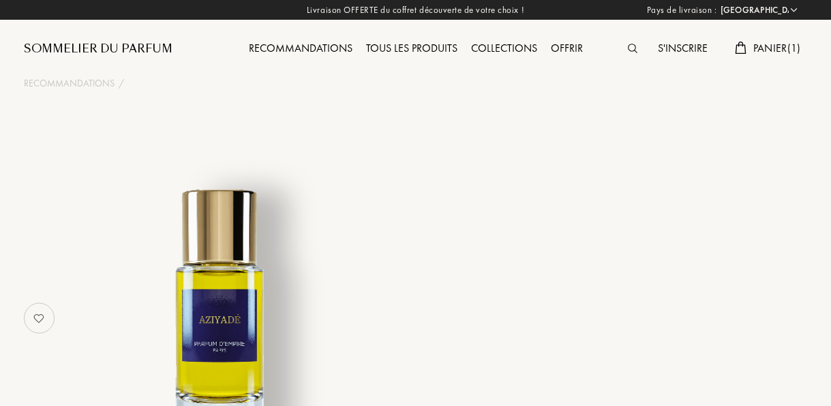
select select "FR"
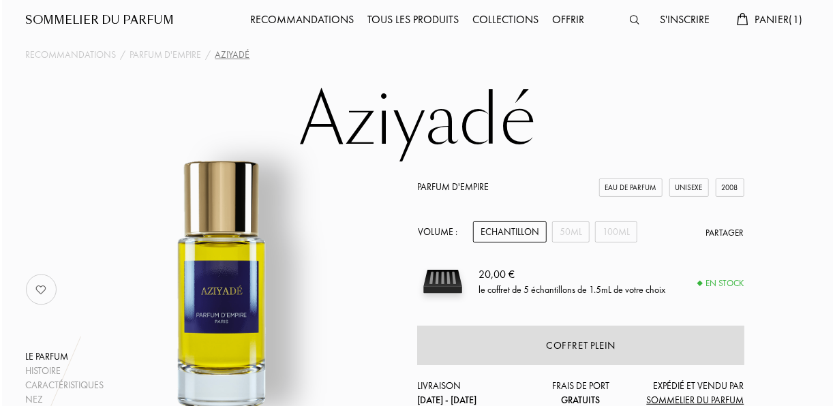
scroll to position [27, 0]
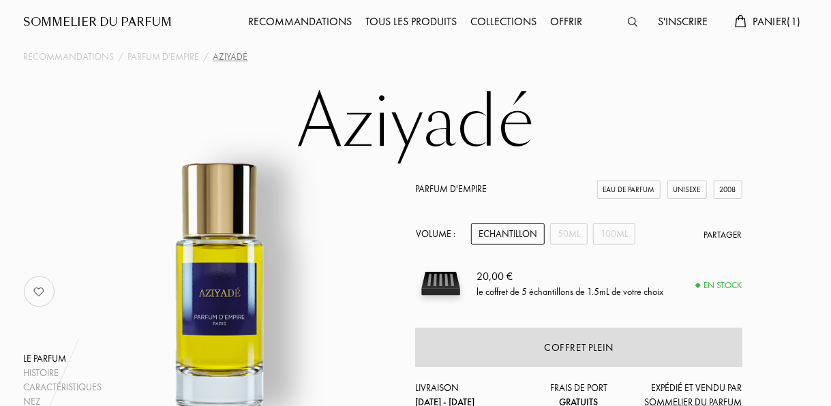
click at [770, 20] on span "Panier ( 1 )" at bounding box center [777, 21] width 48 height 14
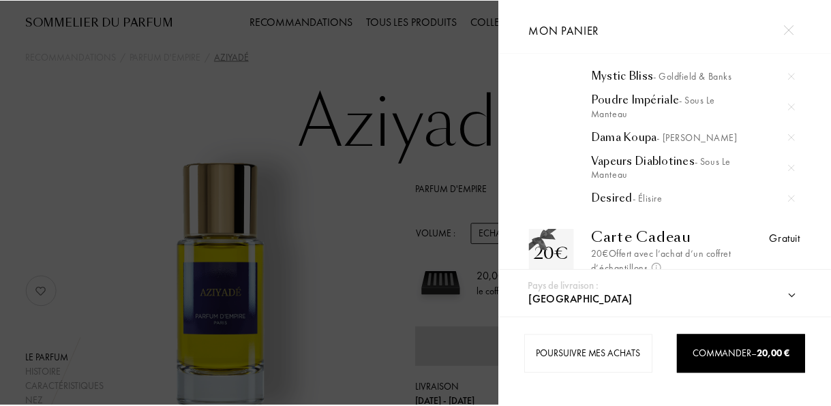
scroll to position [139, 0]
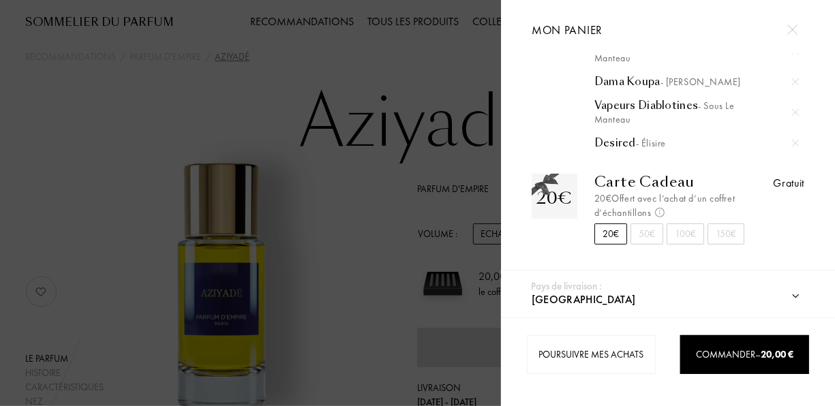
click at [650, 232] on div "50€" at bounding box center [647, 234] width 33 height 21
click at [623, 232] on div "20€" at bounding box center [611, 234] width 33 height 21
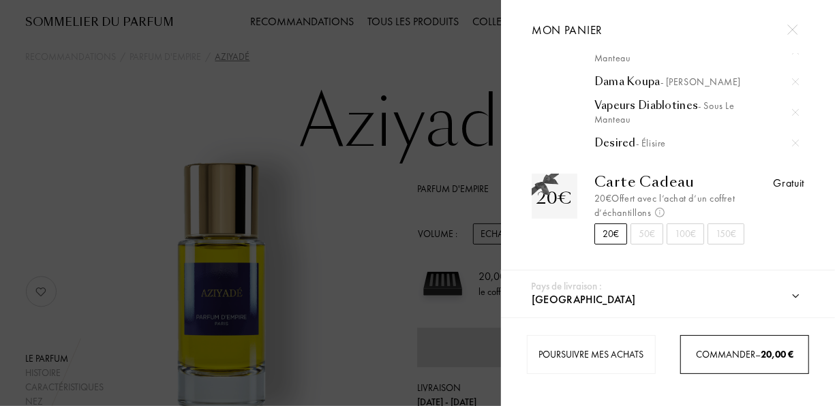
click at [717, 349] on span "Commander – 20,00 €" at bounding box center [745, 354] width 98 height 12
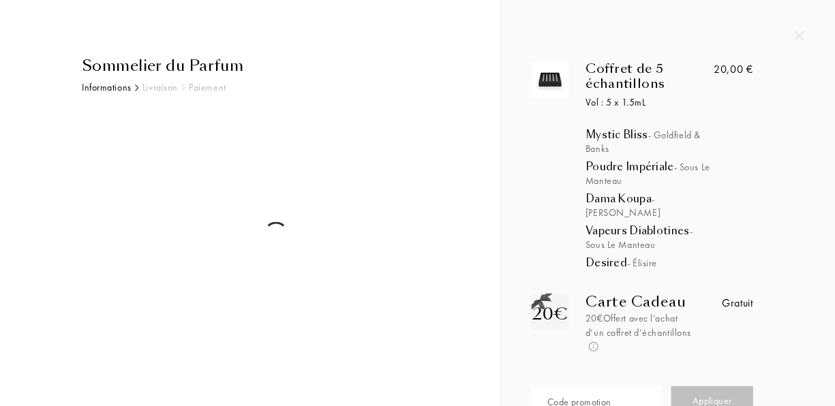
select select "FR"
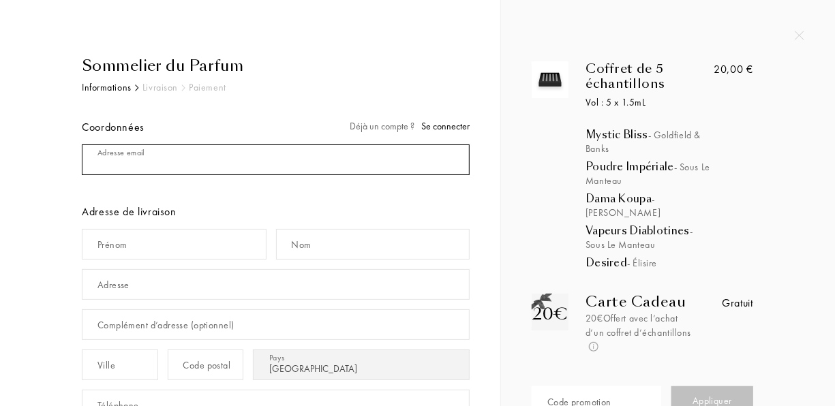
click at [263, 153] on input "mail" at bounding box center [276, 160] width 388 height 31
type input "[EMAIL_ADDRESS][DOMAIN_NAME]"
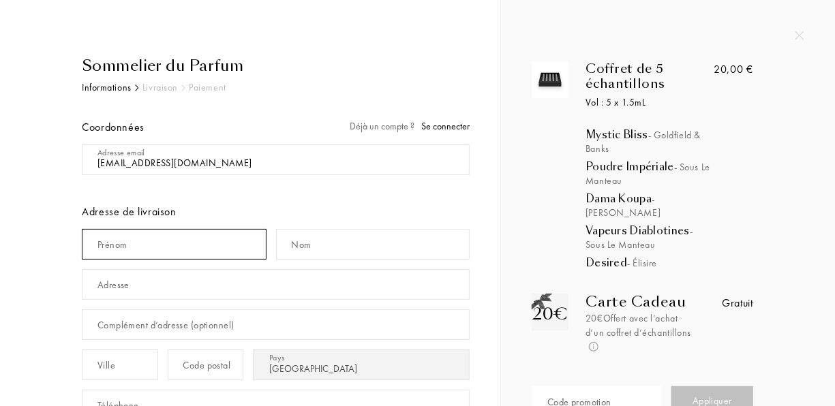
type input "[PERSON_NAME]"
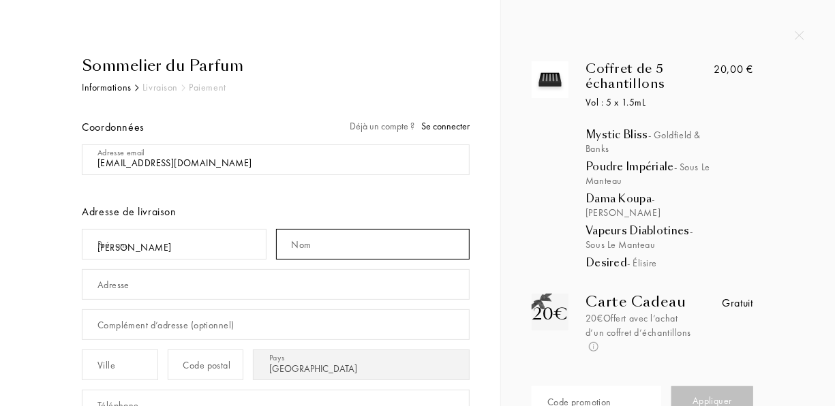
type input "Eid"
type input "[STREET_ADDRESS]"
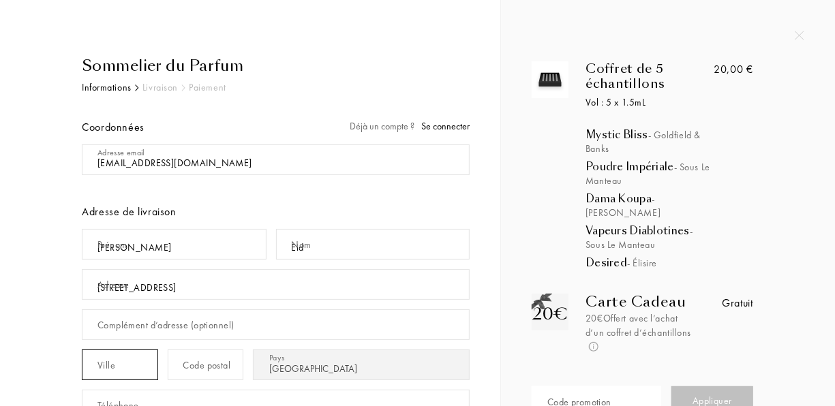
type input "75015"
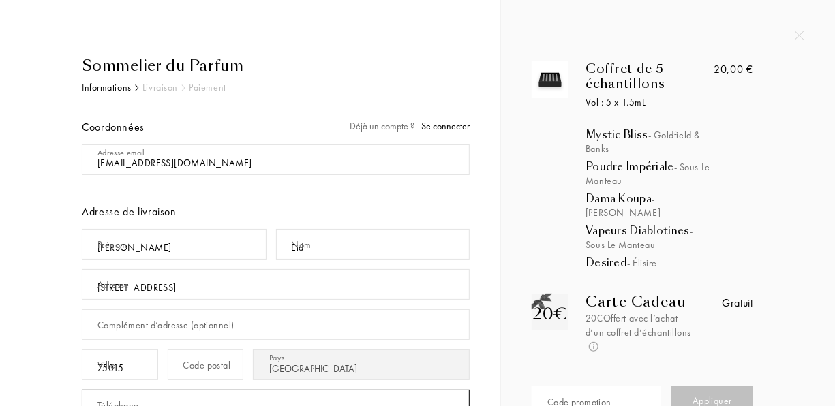
type input "0621309868"
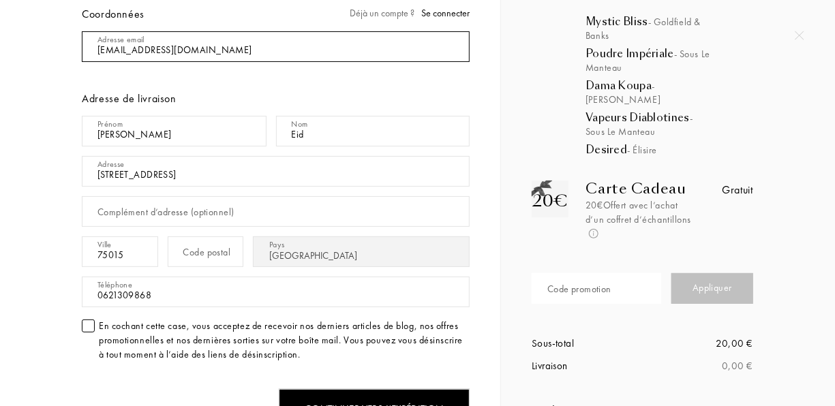
scroll to position [114, 0]
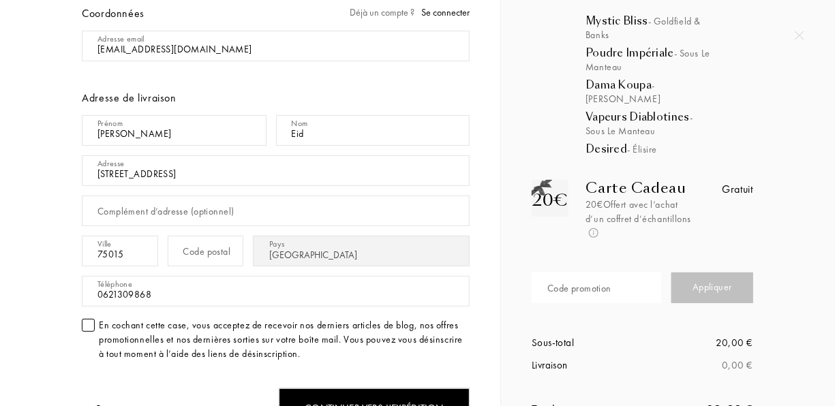
click at [215, 254] on div "Code postal" at bounding box center [207, 252] width 48 height 14
click at [158, 254] on input "75015" at bounding box center [120, 251] width 76 height 31
type input "7"
type input "Paris"
click at [231, 247] on div "Code postal" at bounding box center [207, 252] width 48 height 14
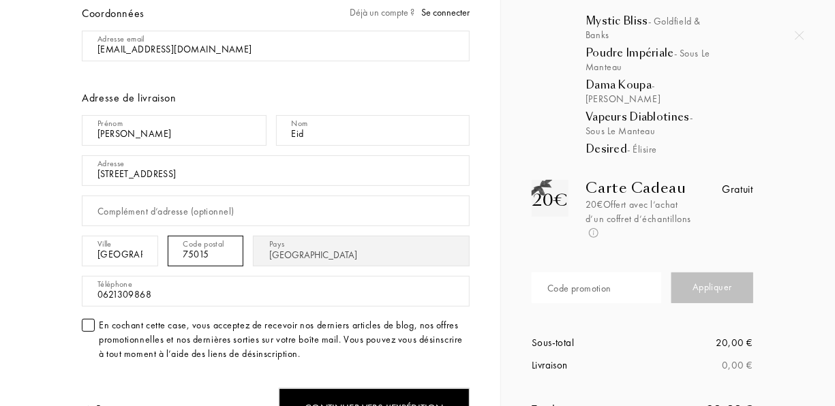
type input "75015"
click at [30, 245] on div "Sommelier du Parfum Informations Livraison Paiement Coordonnées Déjà un compte …" at bounding box center [250, 281] width 460 height 680
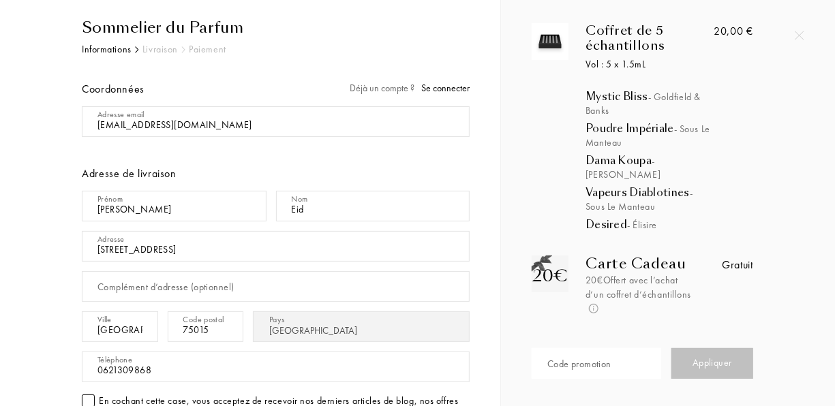
scroll to position [324, 0]
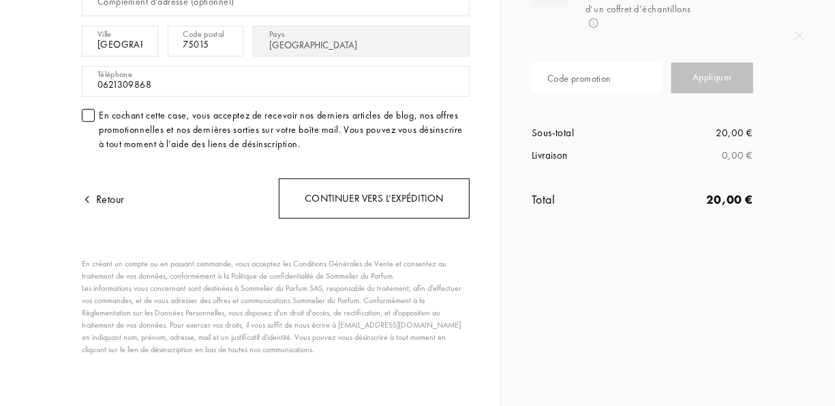
click at [323, 192] on div "Continuer vers l’expédition" at bounding box center [374, 199] width 191 height 40
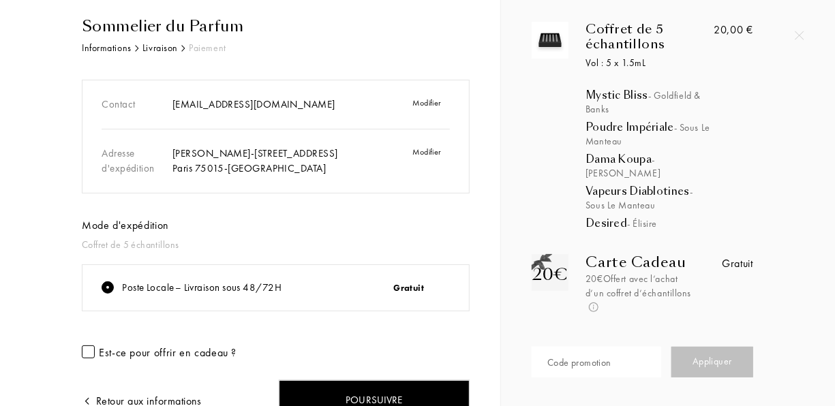
scroll to position [139, 0]
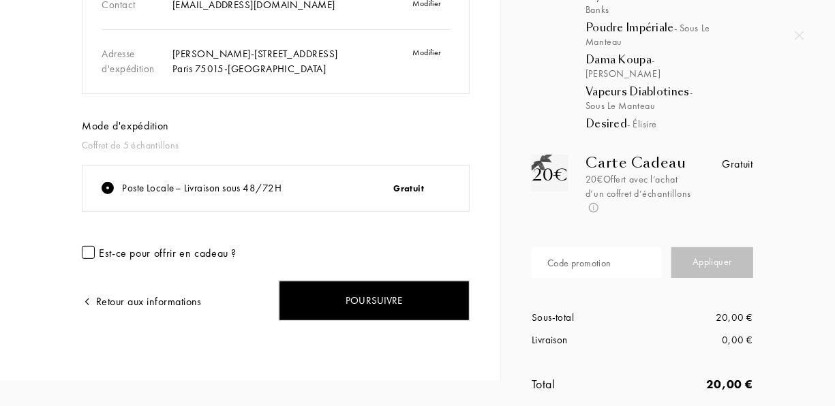
click at [317, 282] on div "Poursuivre" at bounding box center [374, 301] width 191 height 40
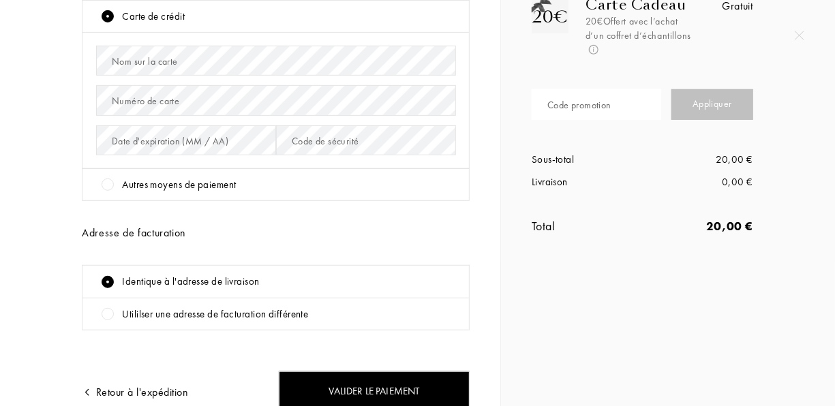
scroll to position [298, 0]
click at [302, 180] on div "Autres moyens de paiement" at bounding box center [279, 185] width 354 height 16
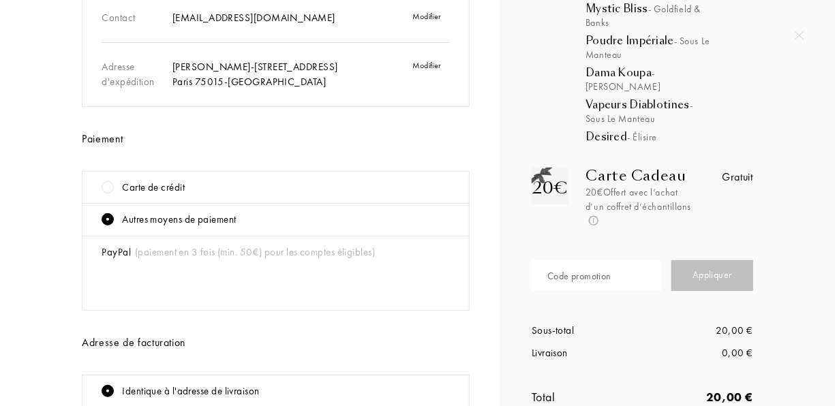
scroll to position [125, 0]
click at [288, 188] on div "Carte de crédit" at bounding box center [279, 189] width 354 height 16
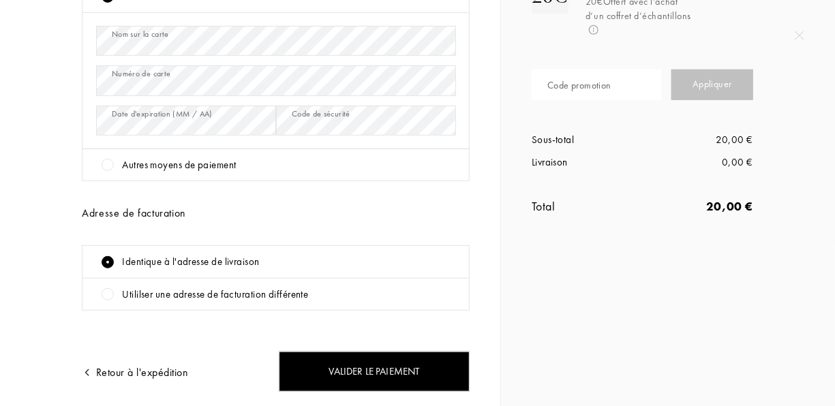
scroll to position [359, 0]
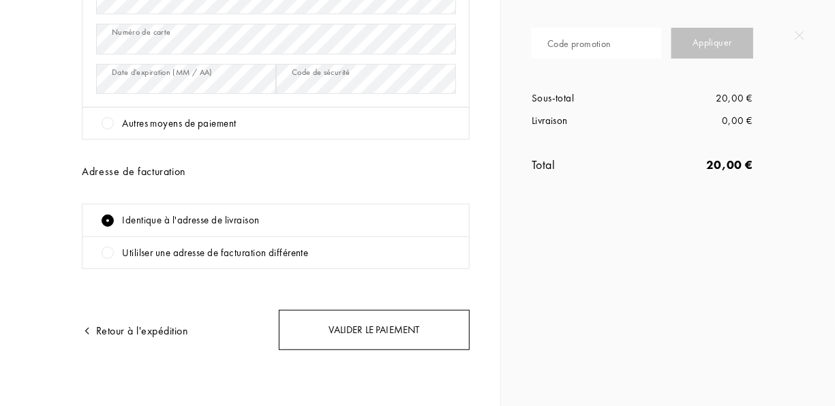
click at [351, 337] on div "Valider le paiement" at bounding box center [374, 330] width 191 height 40
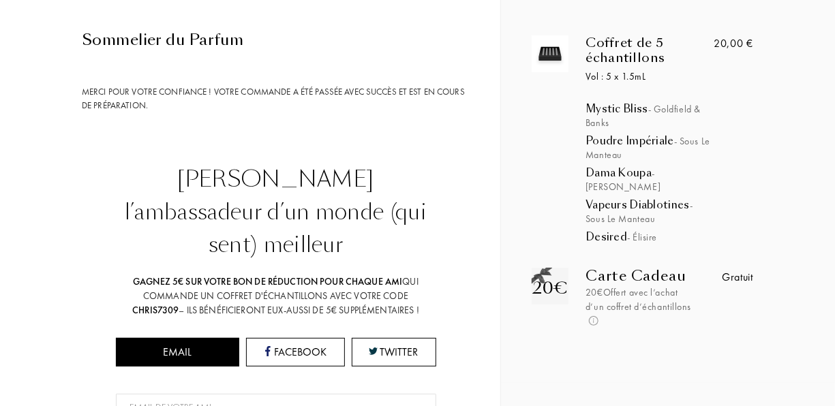
scroll to position [55, 0]
